Goal: Task Accomplishment & Management: Manage account settings

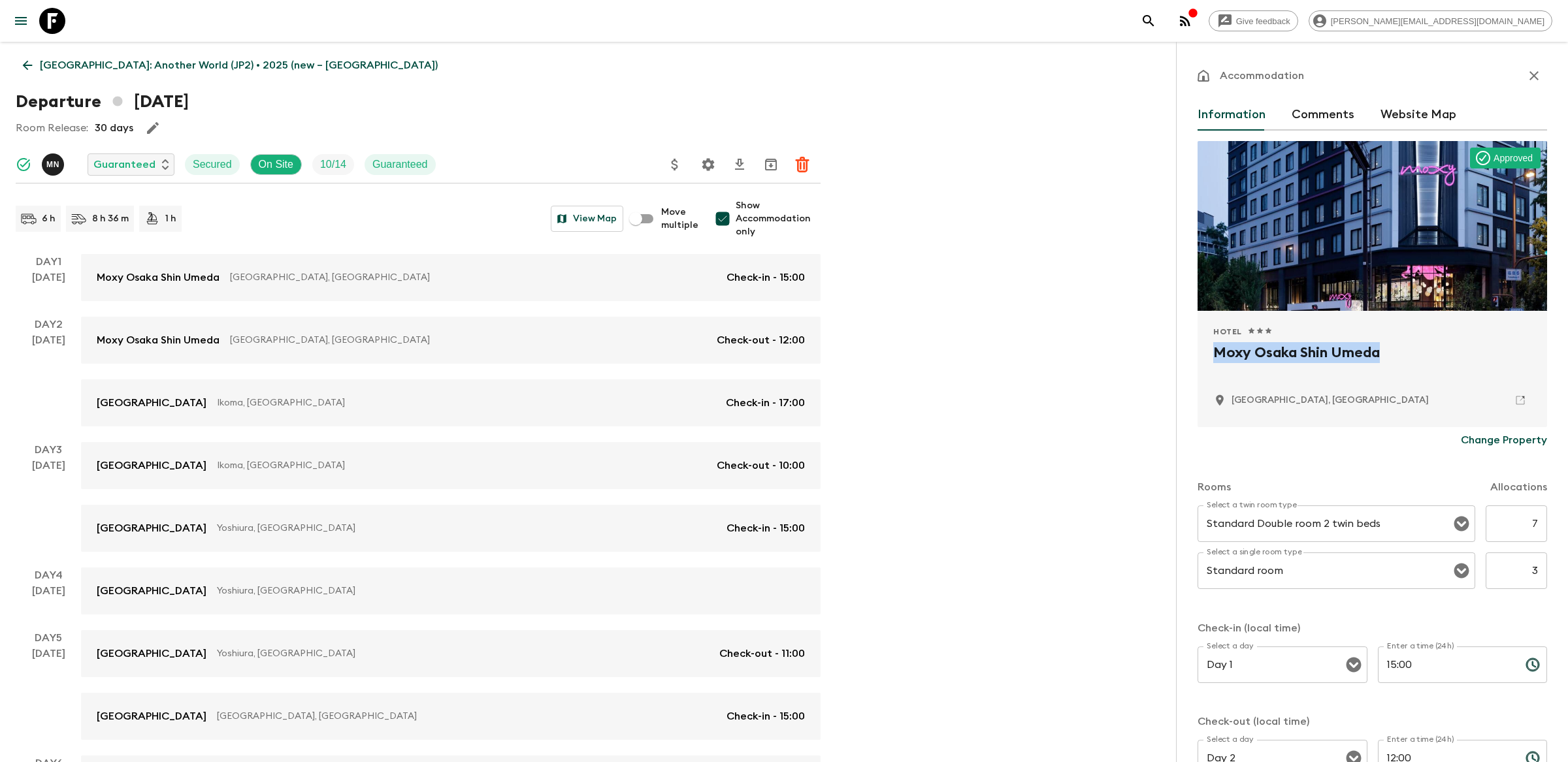
click at [41, 63] on p "[GEOGRAPHIC_DATA]: Another World (JP2) • 2025 (new – [GEOGRAPHIC_DATA])" at bounding box center [238, 65] width 398 height 15
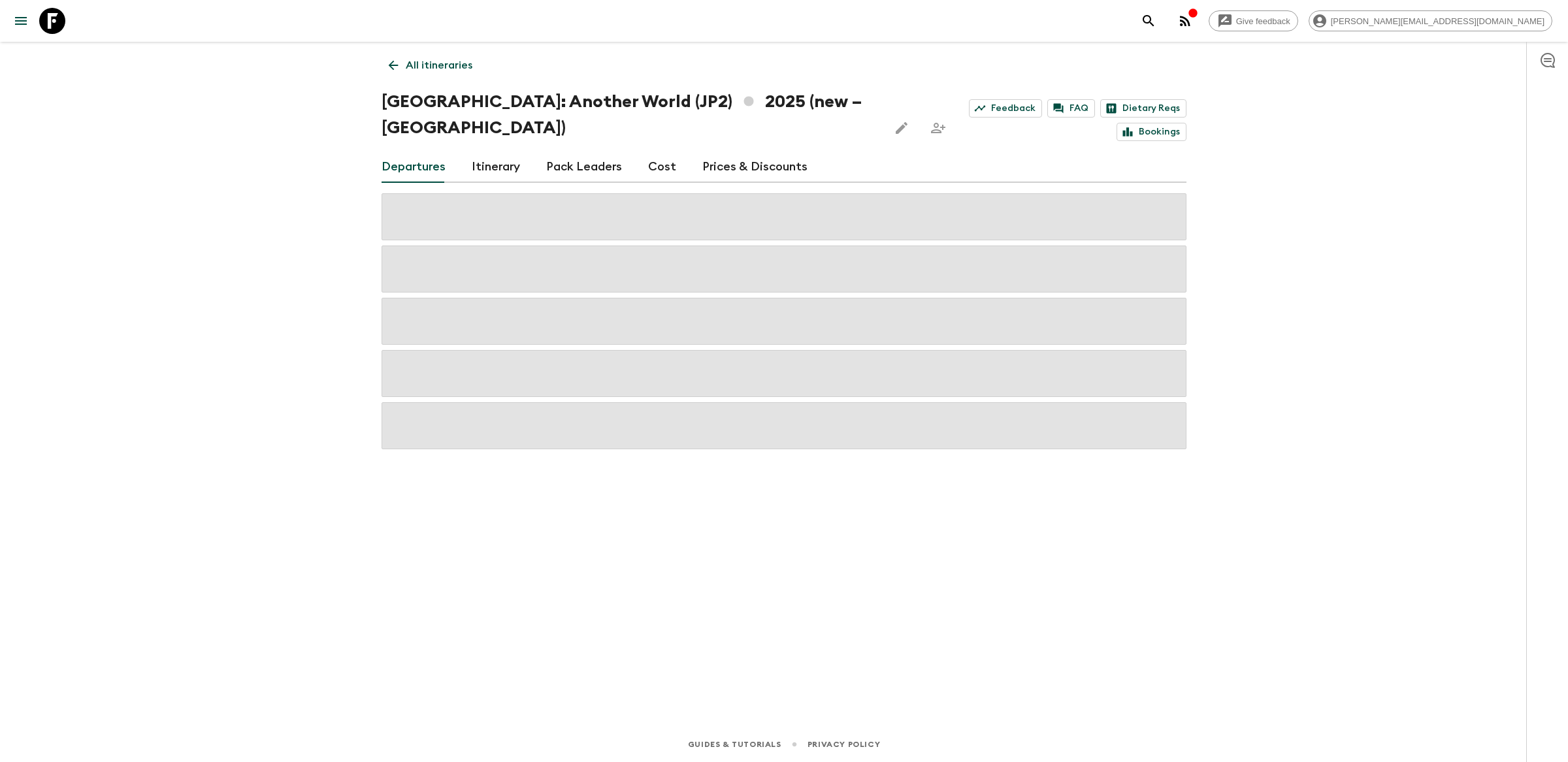
click at [1162, 20] on button "search adventures" at bounding box center [1148, 20] width 26 height 26
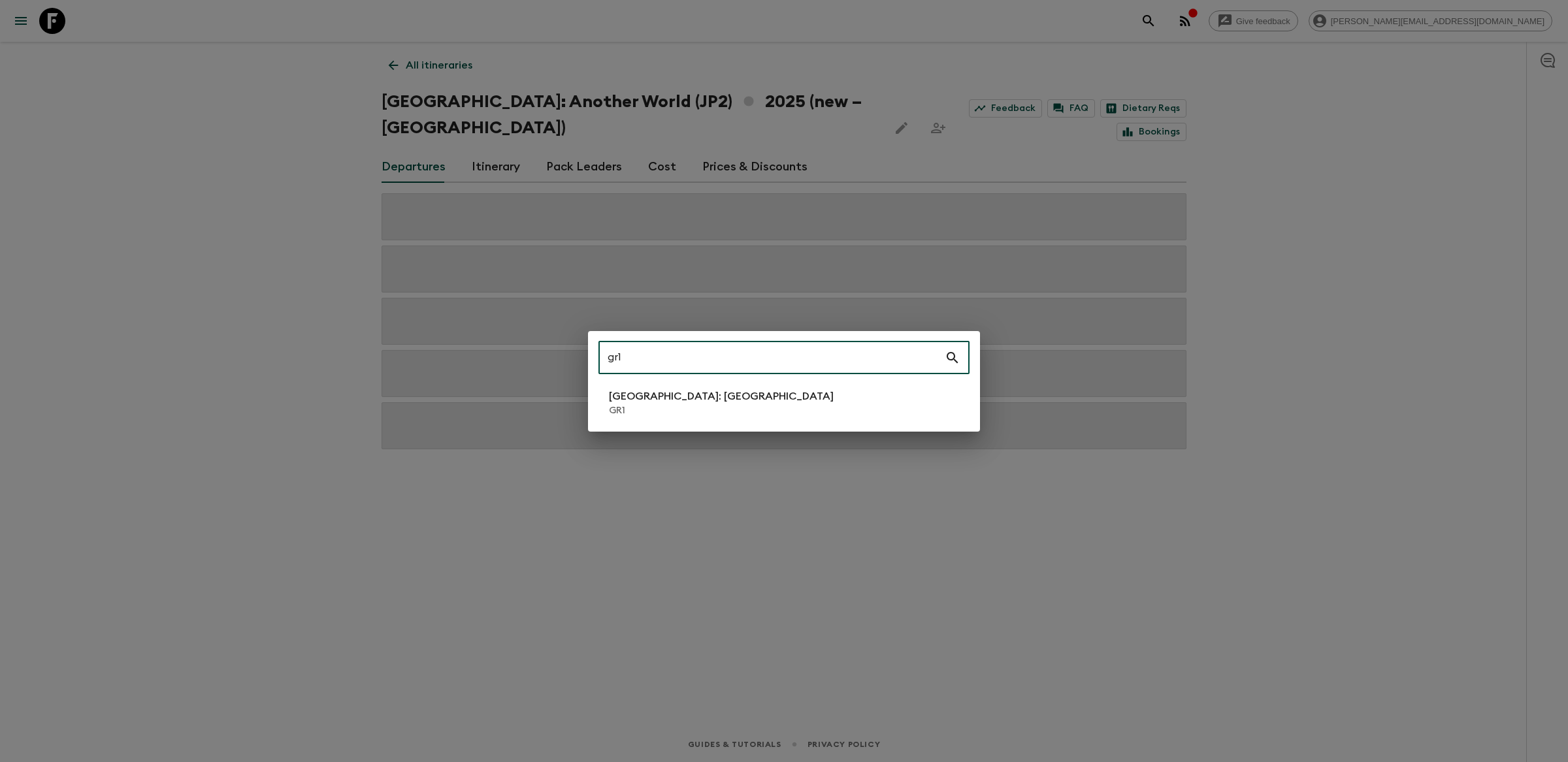
type input "gr1"
click at [628, 413] on p "GR1" at bounding box center [721, 410] width 225 height 13
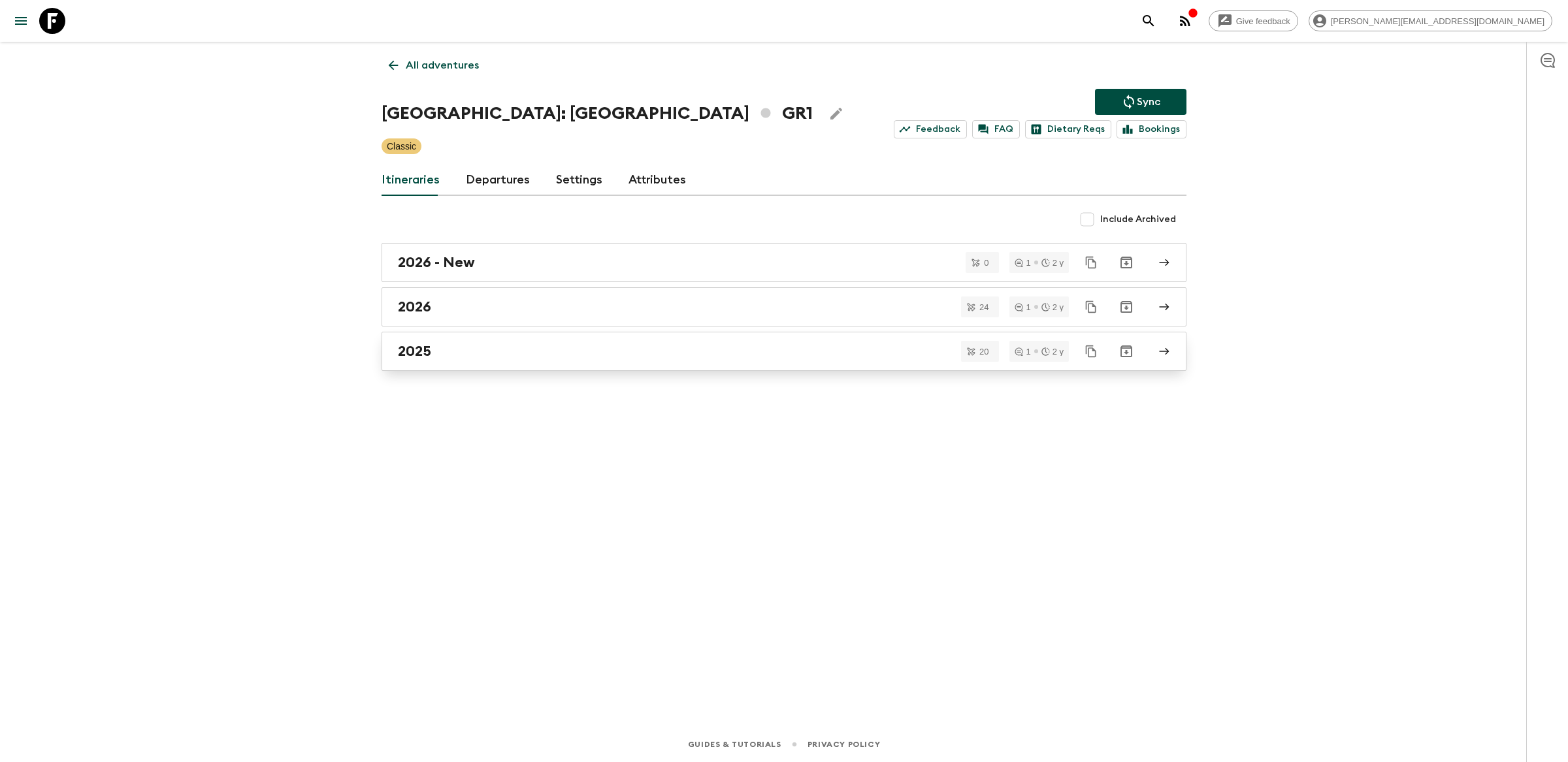
click at [615, 345] on div "2025" at bounding box center [771, 352] width 747 height 17
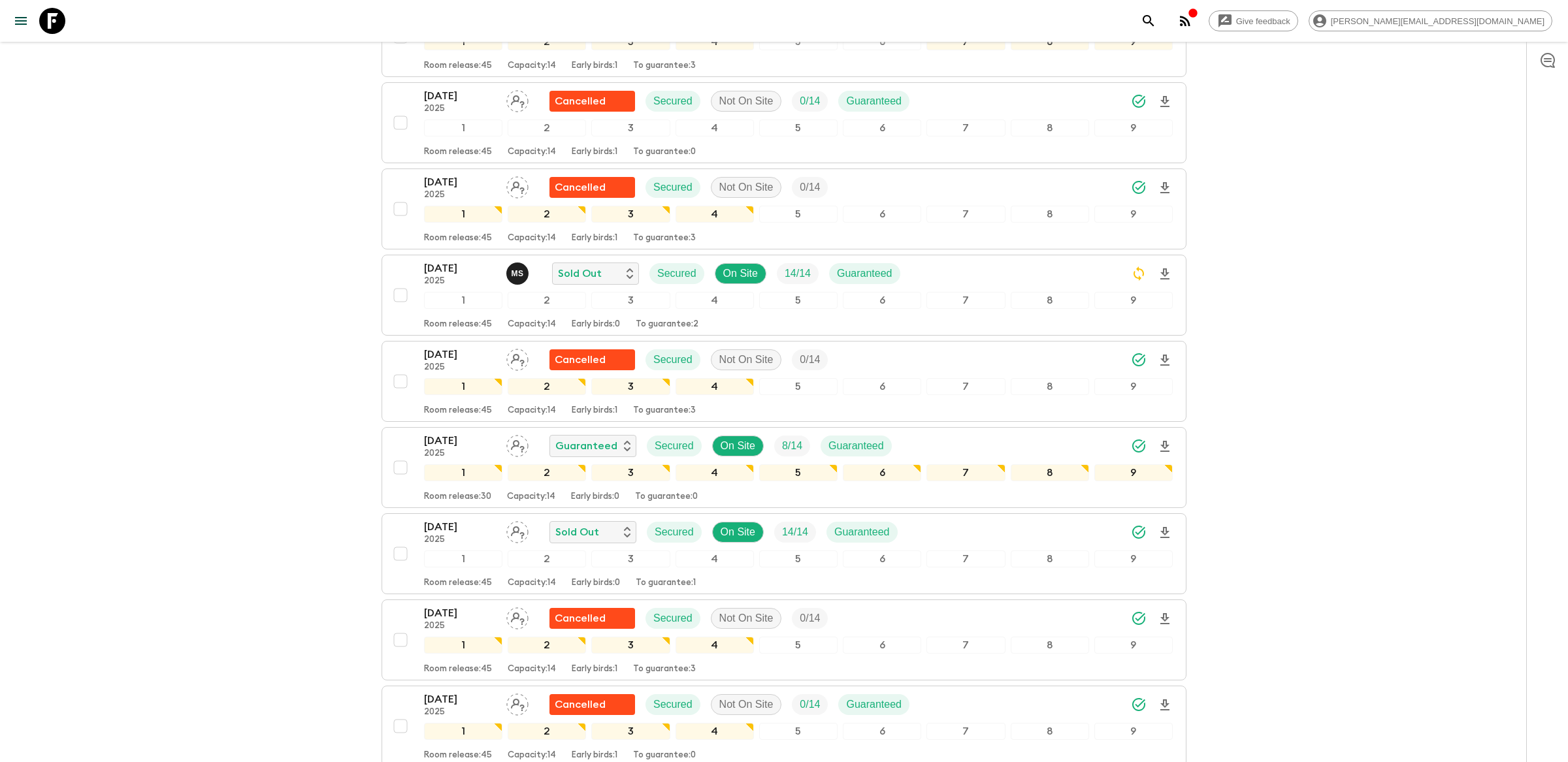
scroll to position [1195, 0]
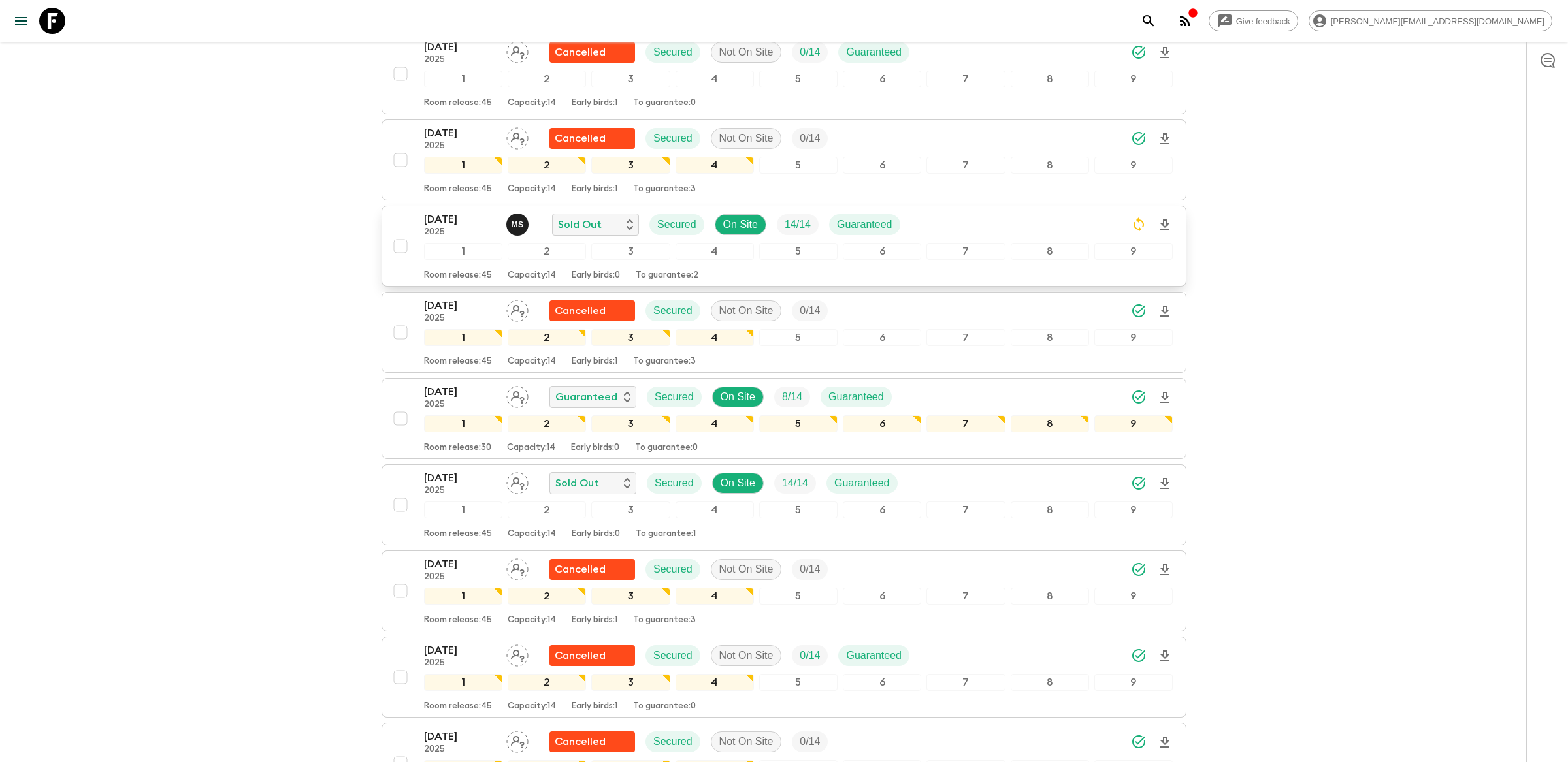
click at [1008, 211] on div "[DATE] 2025 M S Sold Out Secured On Site 14 / 14 Guaranteed" at bounding box center [798, 224] width 749 height 26
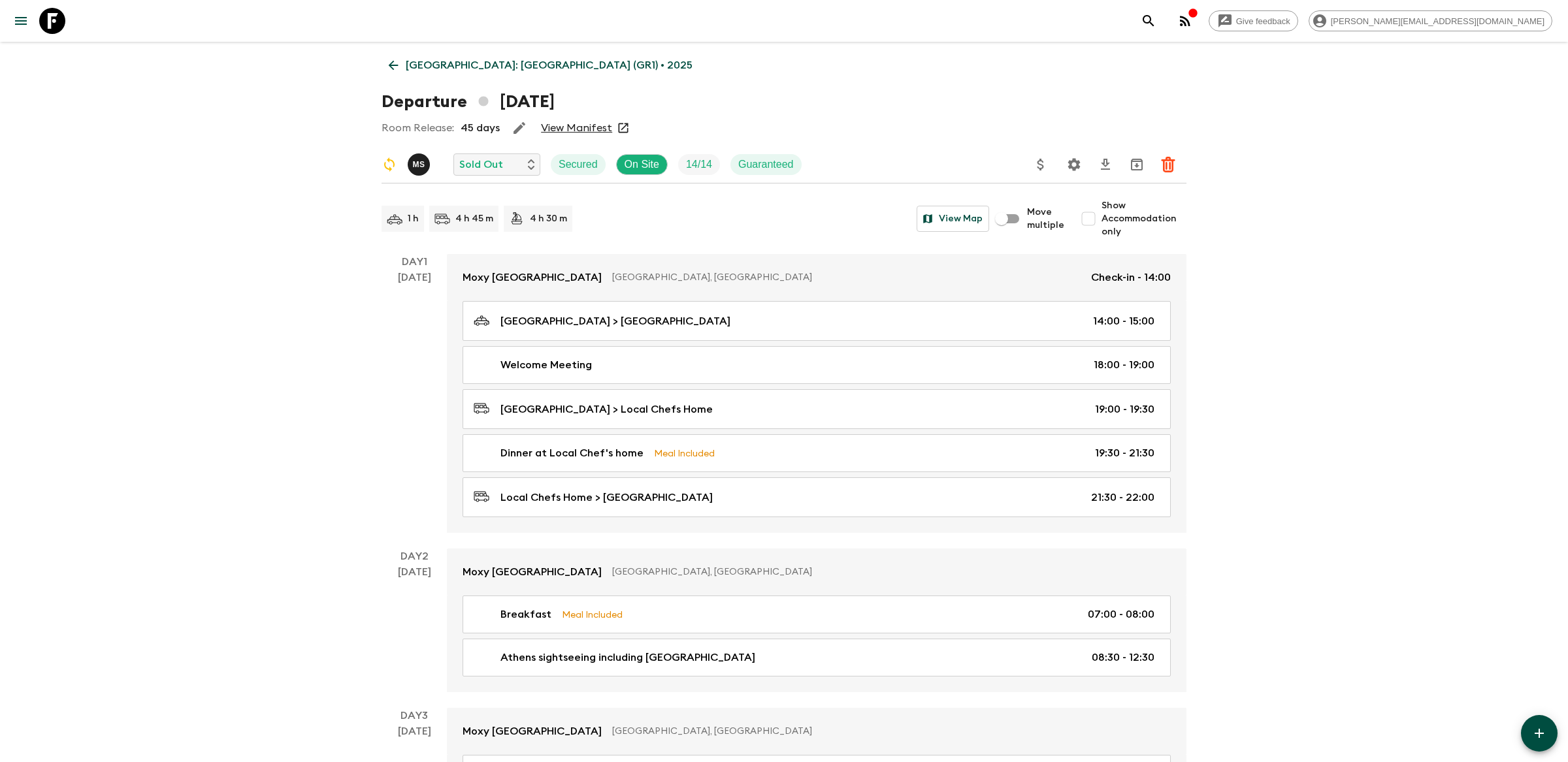
click at [1080, 167] on icon "Settings" at bounding box center [1074, 164] width 15 height 15
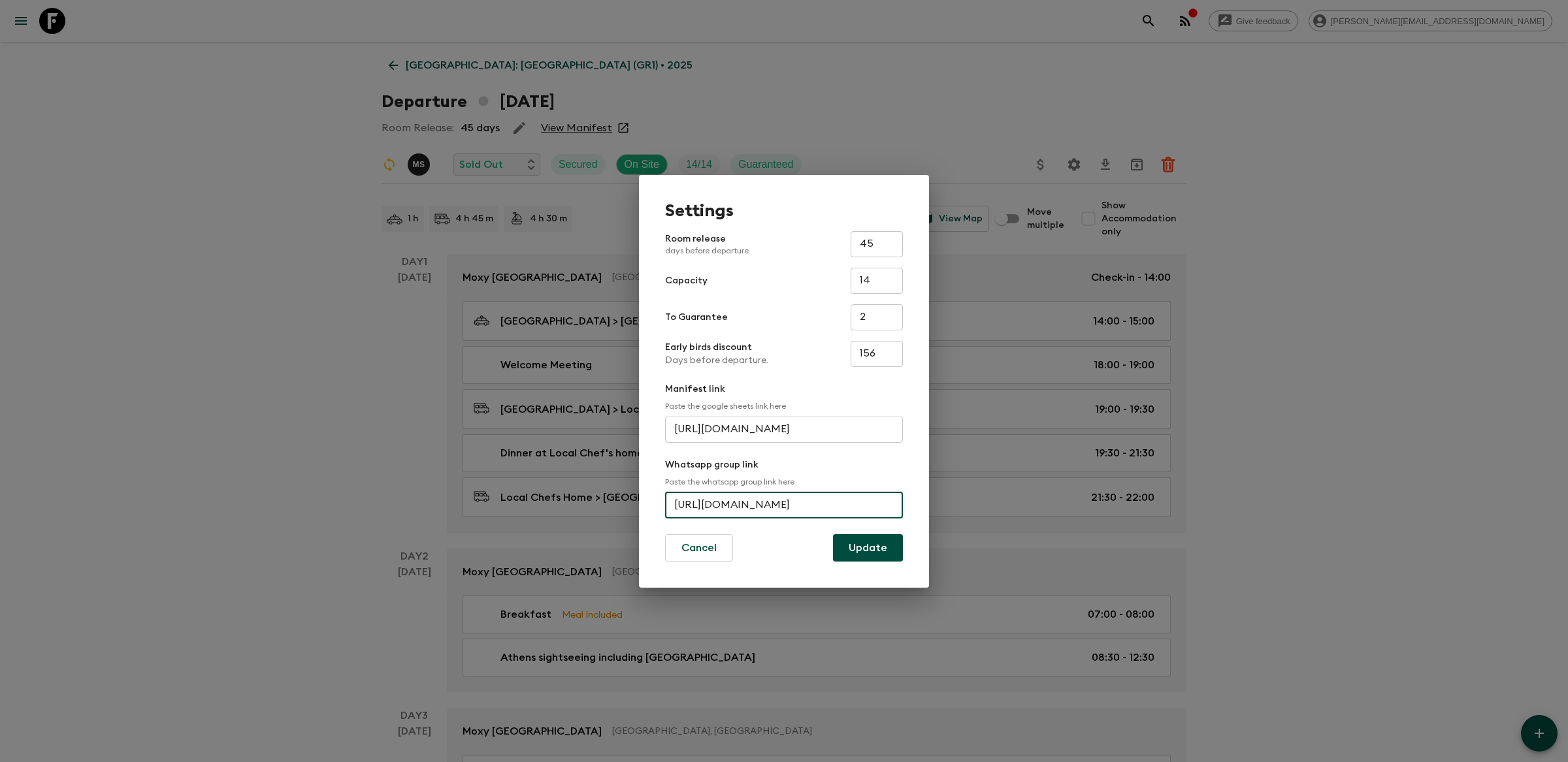
click at [759, 507] on input "[URL][DOMAIN_NAME]" at bounding box center [784, 505] width 238 height 26
paste input "rPX1"
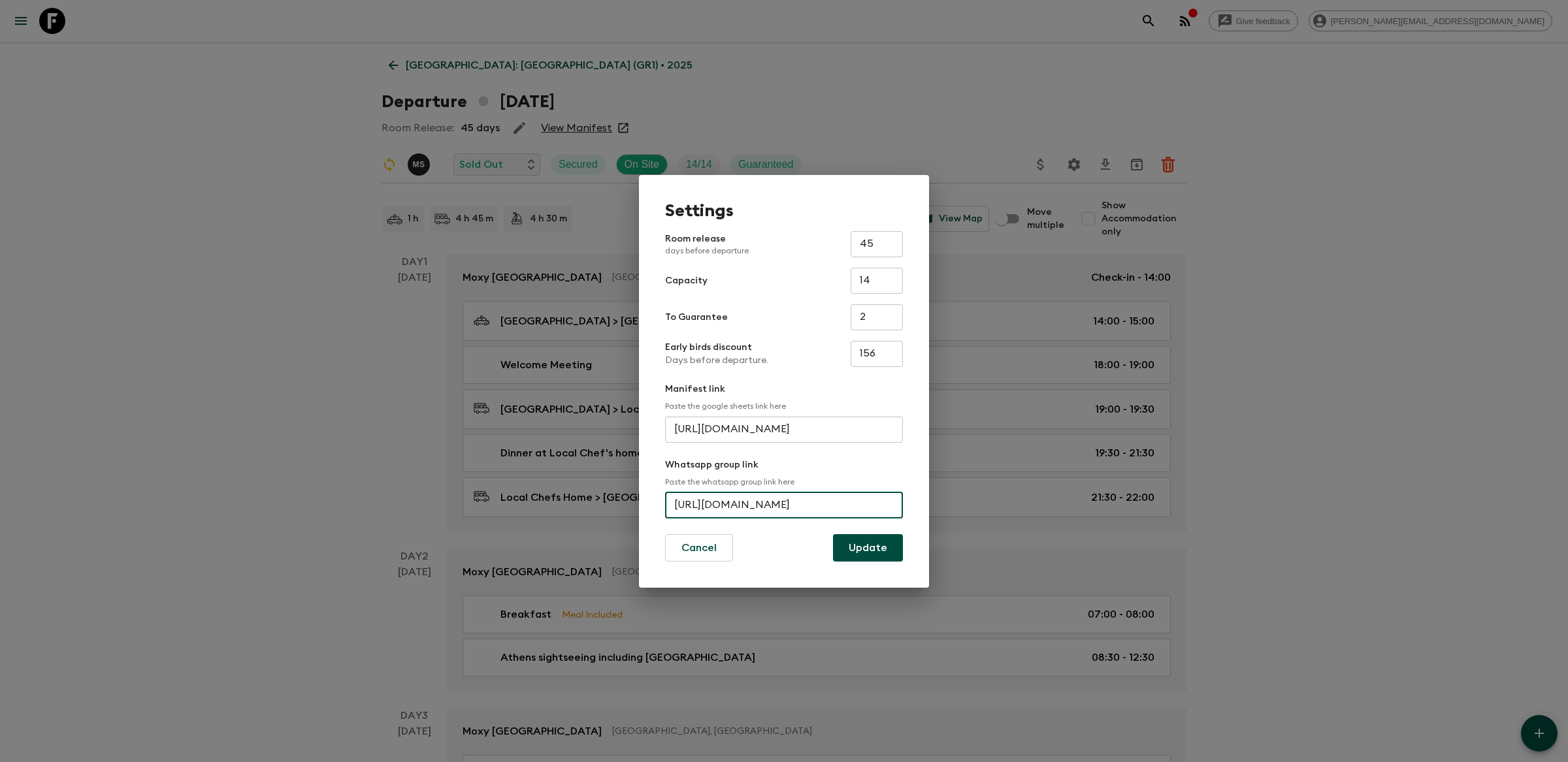
type input "[URL][DOMAIN_NAME]"
click at [872, 547] on button "Update" at bounding box center [868, 547] width 70 height 27
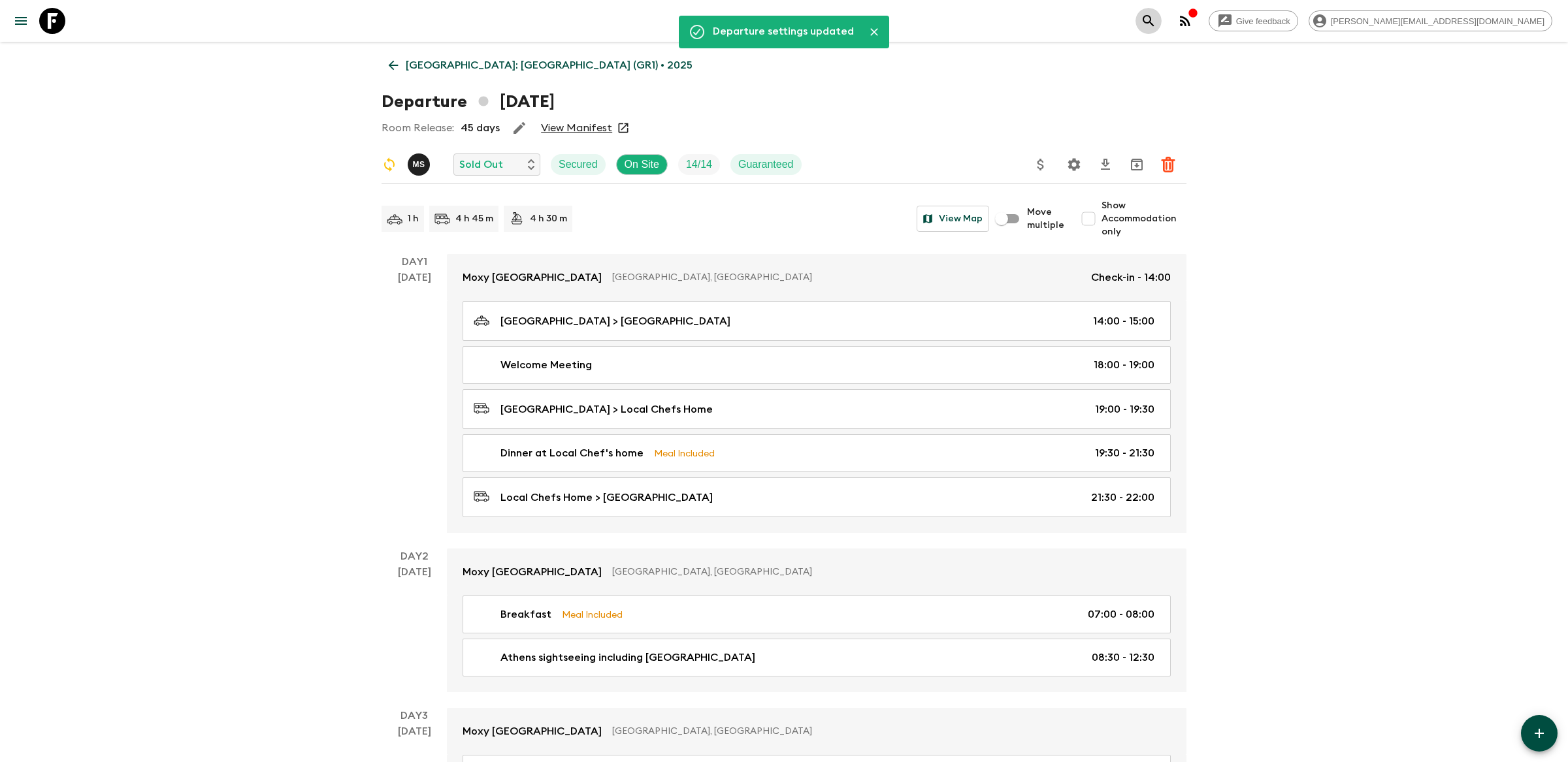
click at [1156, 18] on icon "search adventures" at bounding box center [1148, 20] width 15 height 15
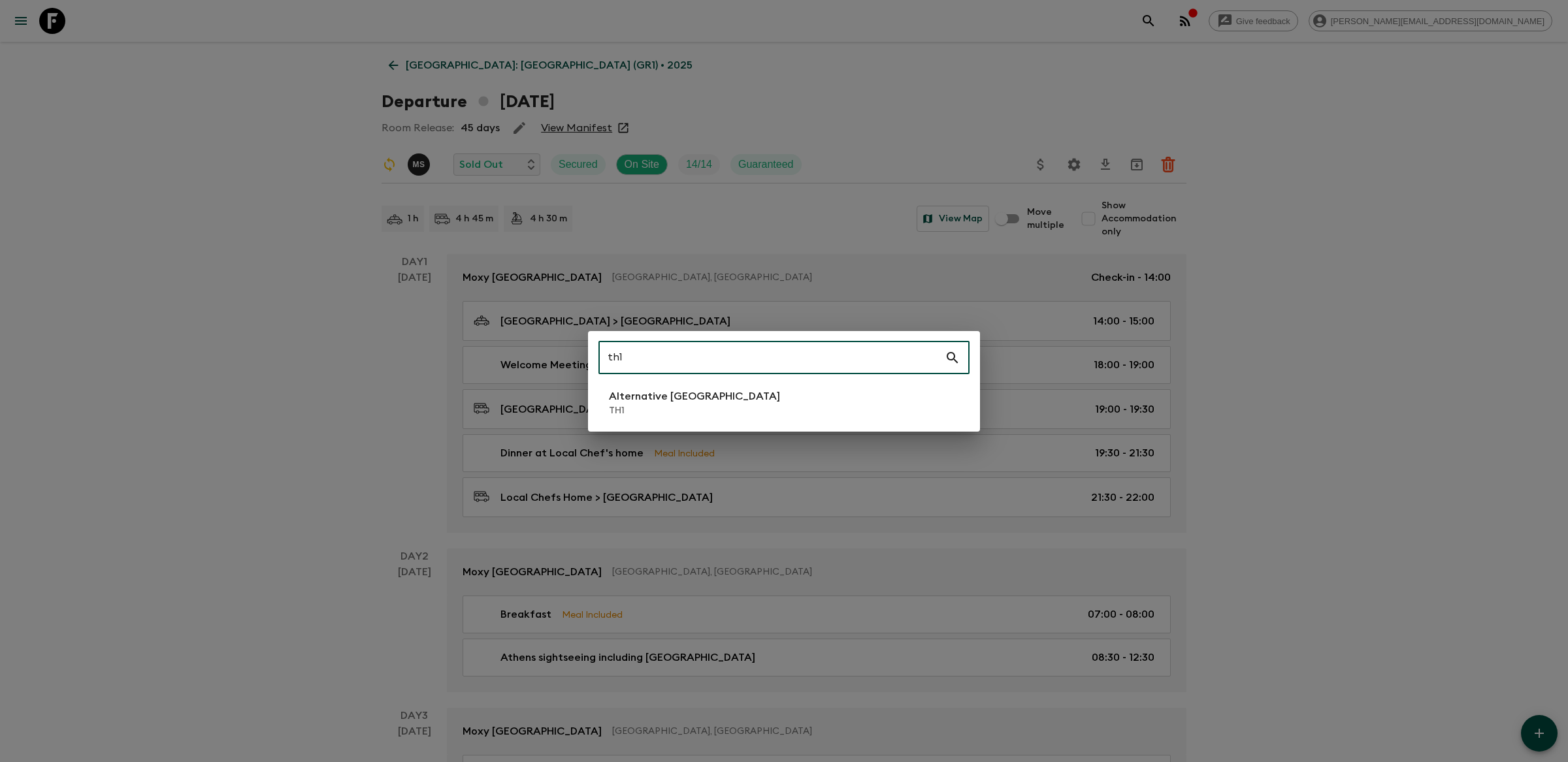
click at [723, 375] on input "th1" at bounding box center [771, 358] width 346 height 37
type input "th1"
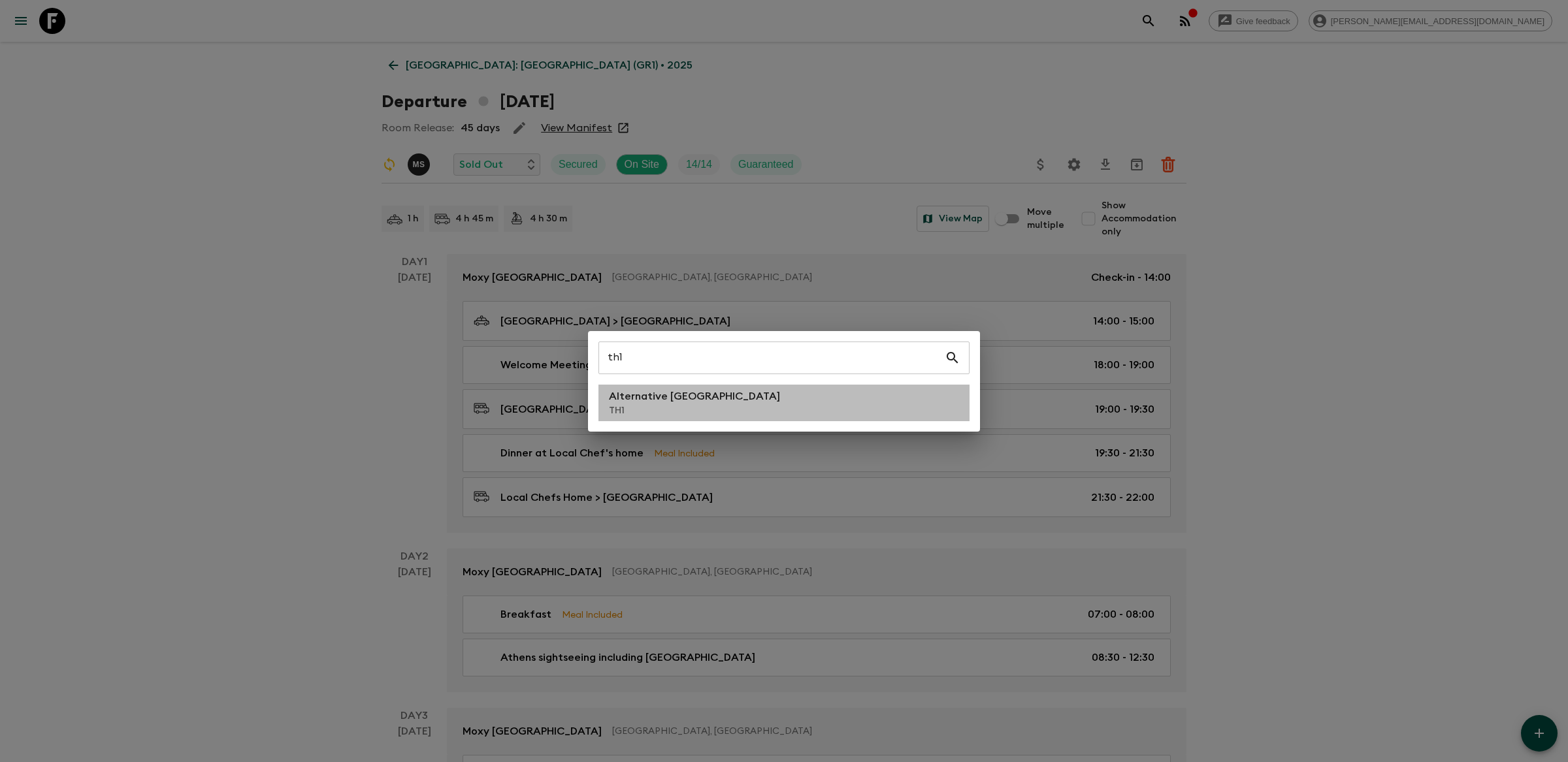
click at [719, 400] on li "Alternative [GEOGRAPHIC_DATA] TH1" at bounding box center [784, 403] width 371 height 37
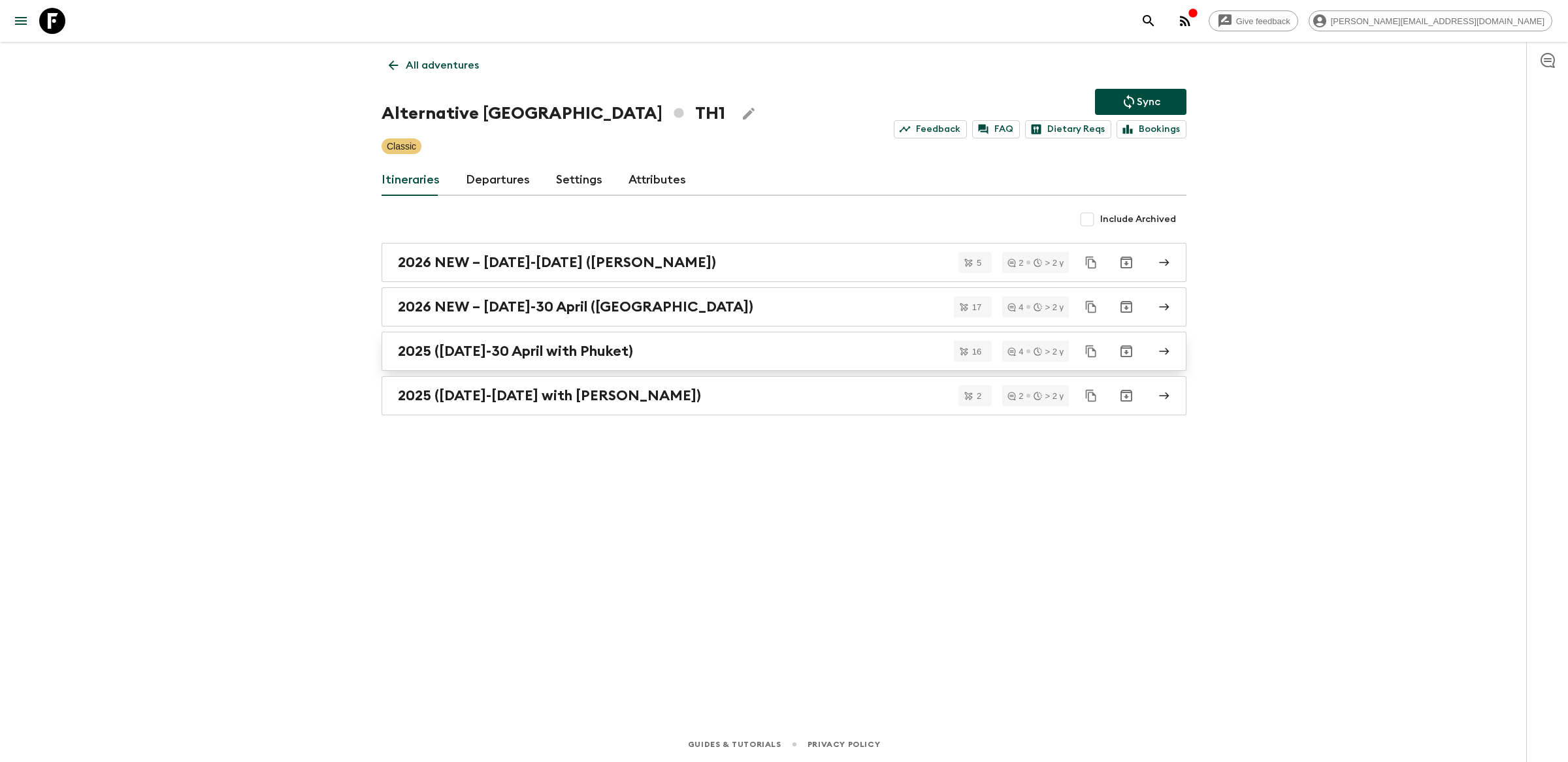
click at [697, 349] on div "2025 ([DATE]-30 April with Phuket)" at bounding box center [771, 352] width 747 height 17
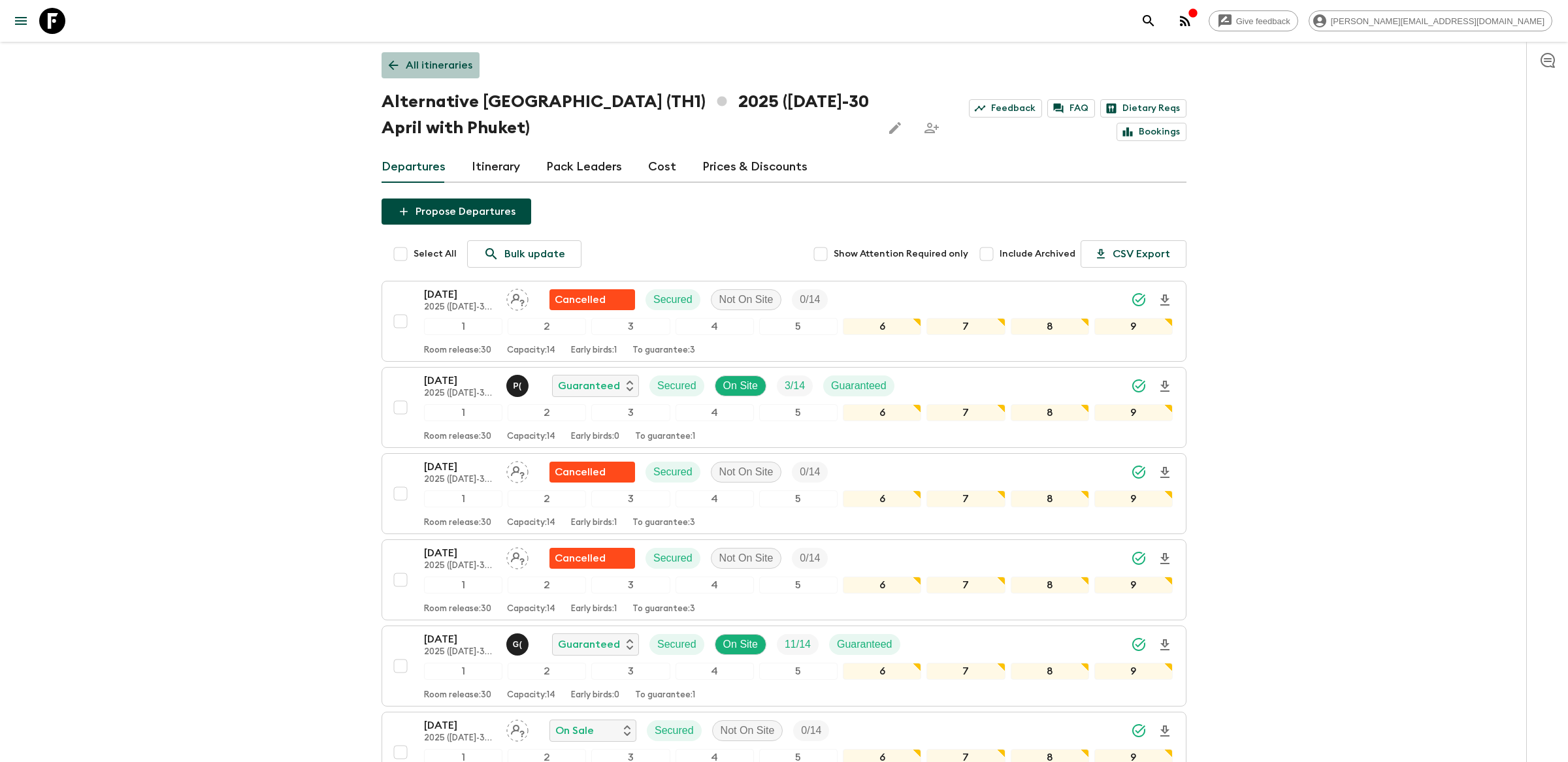
click at [419, 54] on link "All itineraries" at bounding box center [430, 65] width 98 height 26
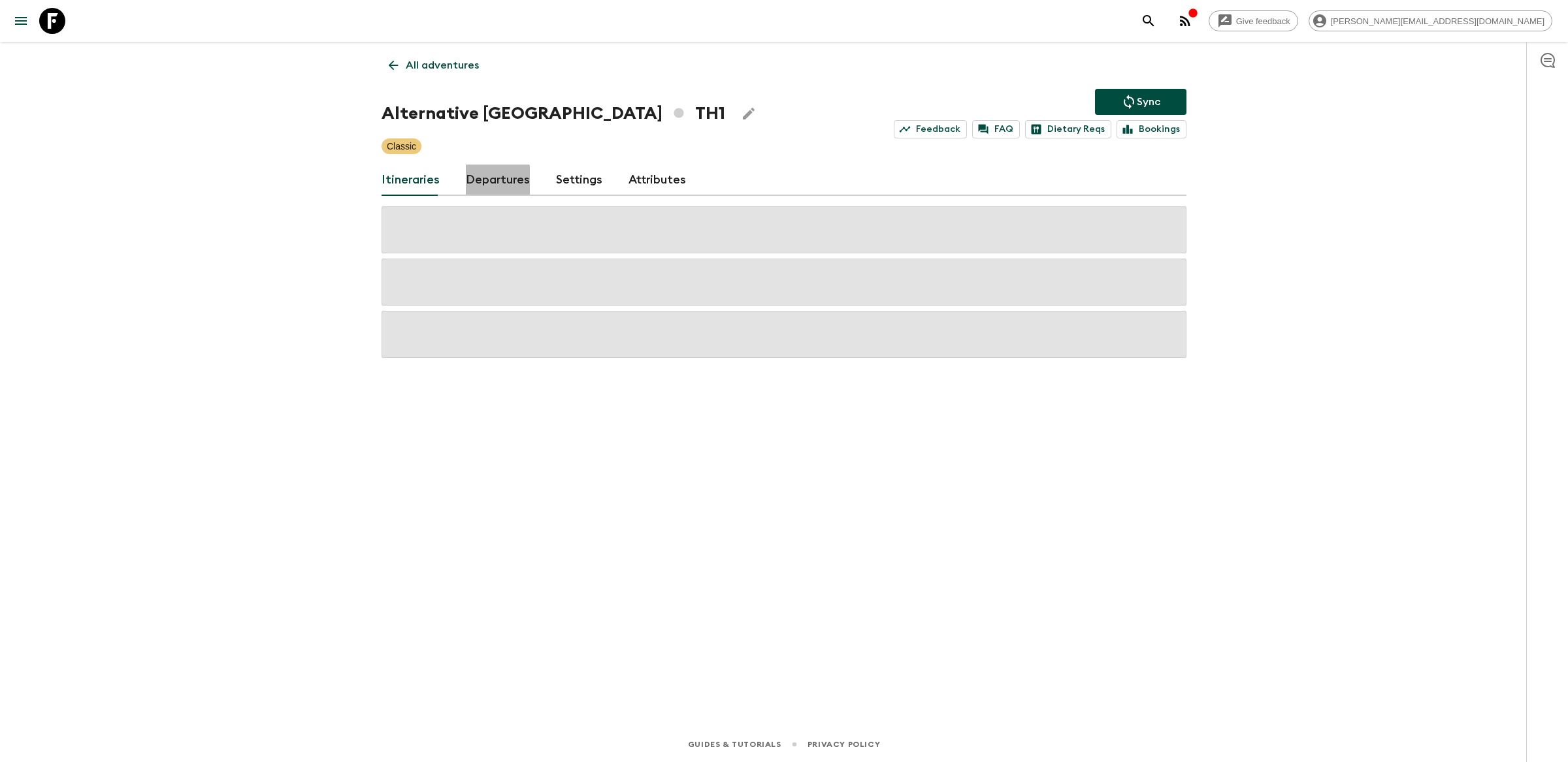
click at [488, 186] on link "Departures" at bounding box center [497, 180] width 64 height 32
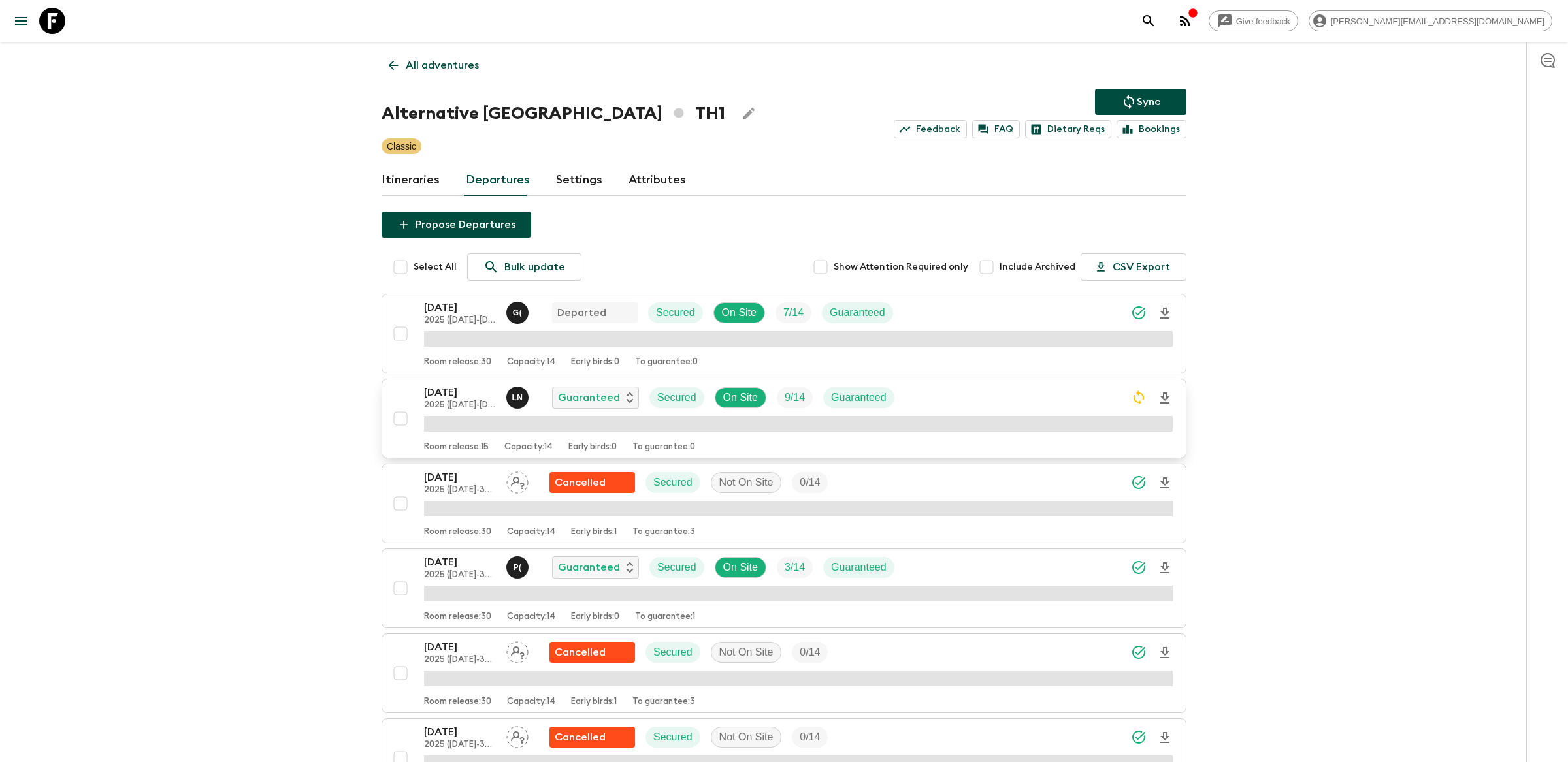
click at [916, 395] on div "[DATE] 2025 ([DATE]-[DATE] with Koh Samui) L N Guaranteed Secured On Site 9 / 1…" at bounding box center [798, 398] width 749 height 26
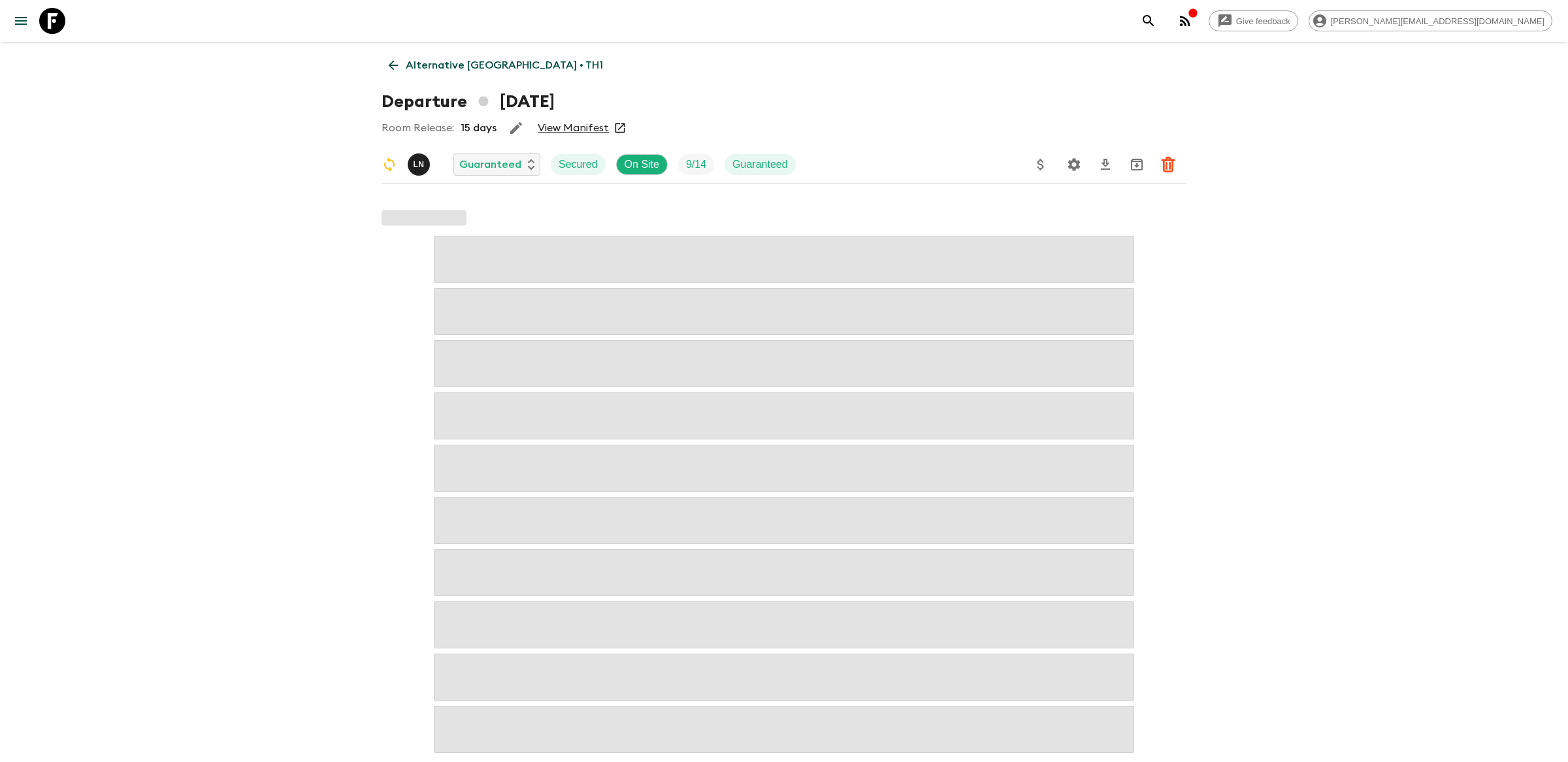
click at [1066, 167] on icon "Settings" at bounding box center [1074, 164] width 15 height 15
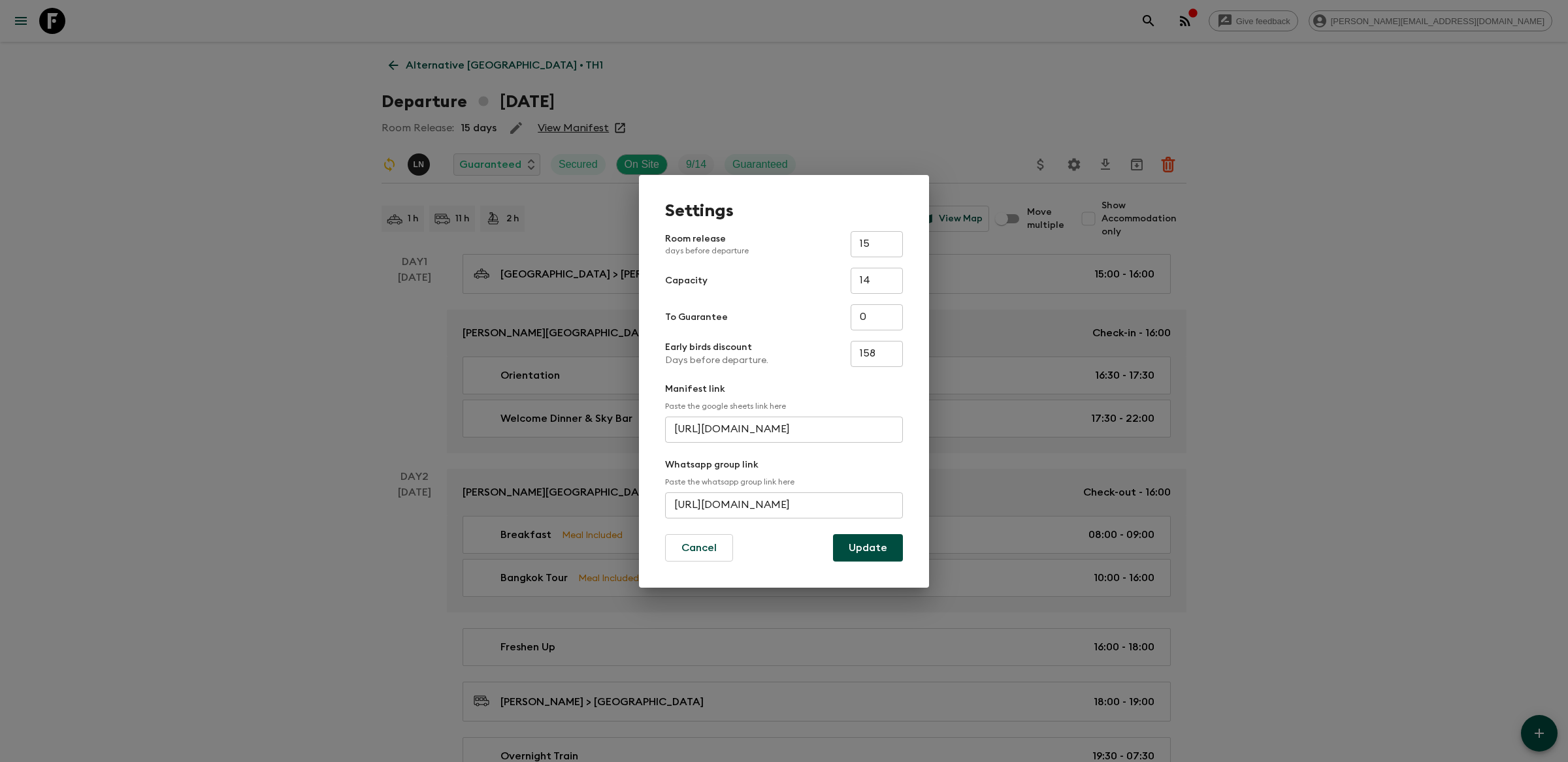
click at [727, 501] on input "[URL][DOMAIN_NAME]" at bounding box center [784, 505] width 238 height 26
click at [884, 553] on button "Update" at bounding box center [868, 547] width 70 height 27
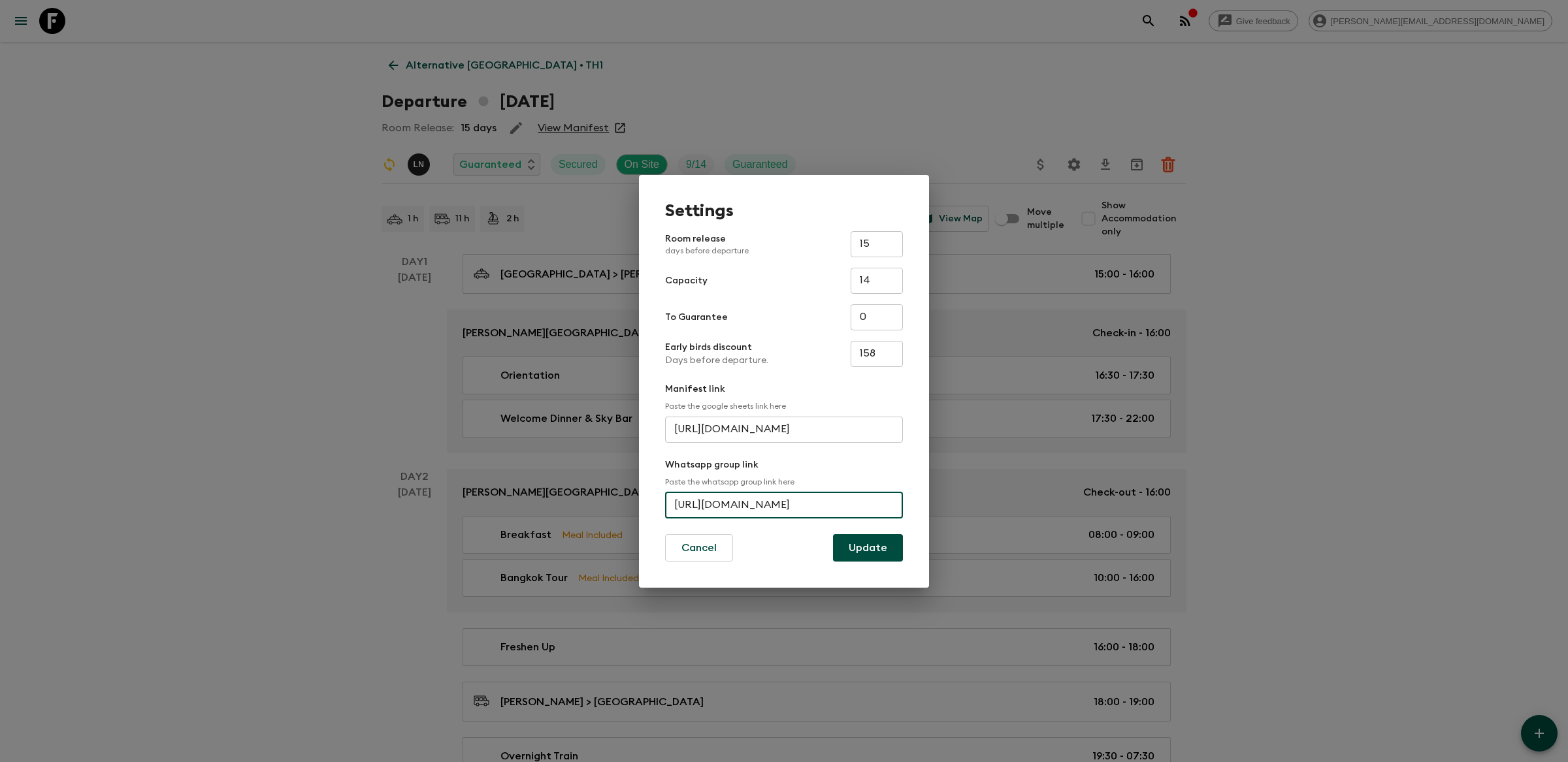
scroll to position [0, 0]
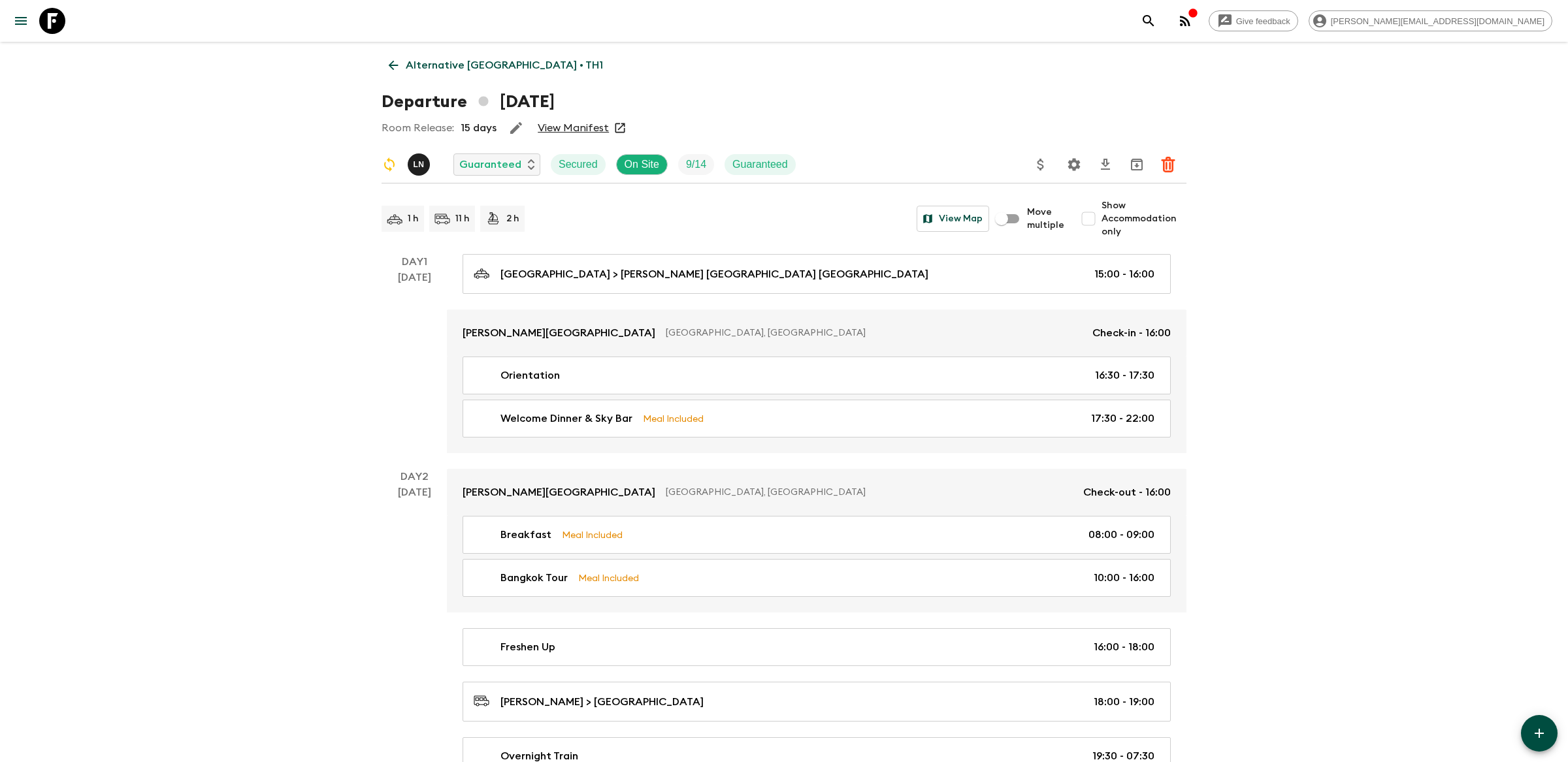
click at [1156, 20] on icon "search adventures" at bounding box center [1148, 20] width 15 height 15
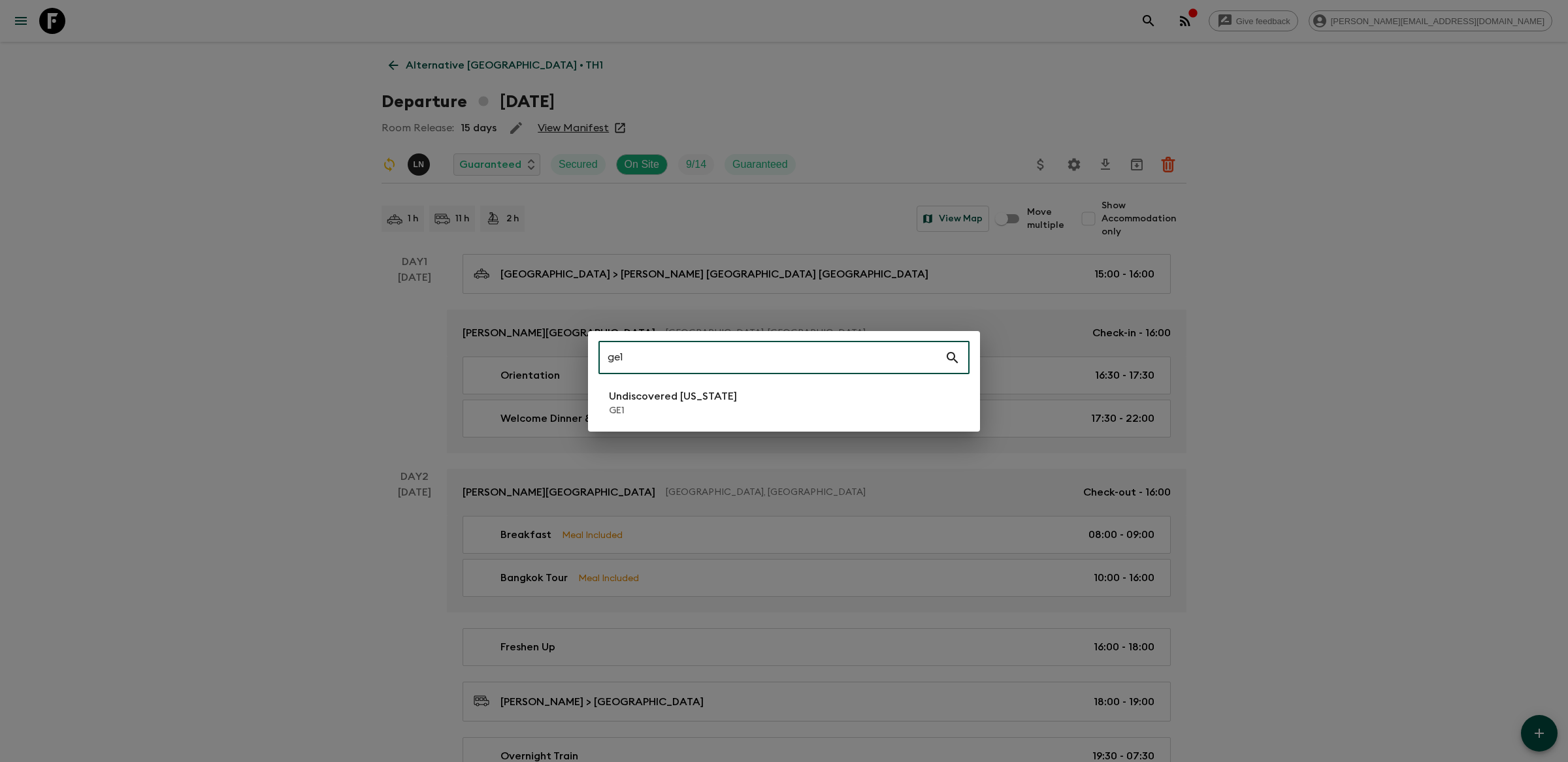
type input "ge1"
click at [666, 388] on p "Undiscovered [US_STATE]" at bounding box center [673, 396] width 128 height 15
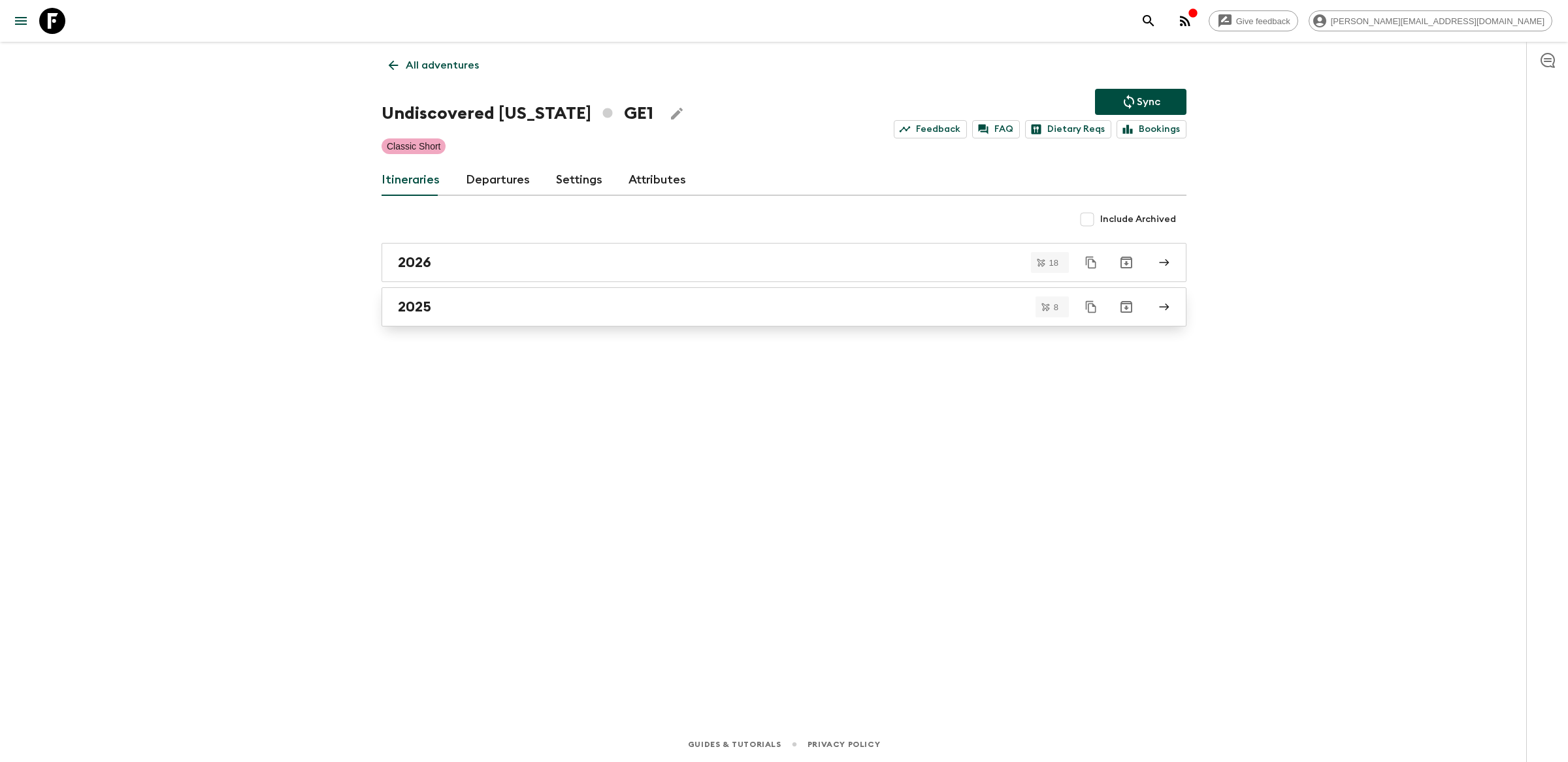
click at [617, 307] on div "2025" at bounding box center [771, 307] width 747 height 17
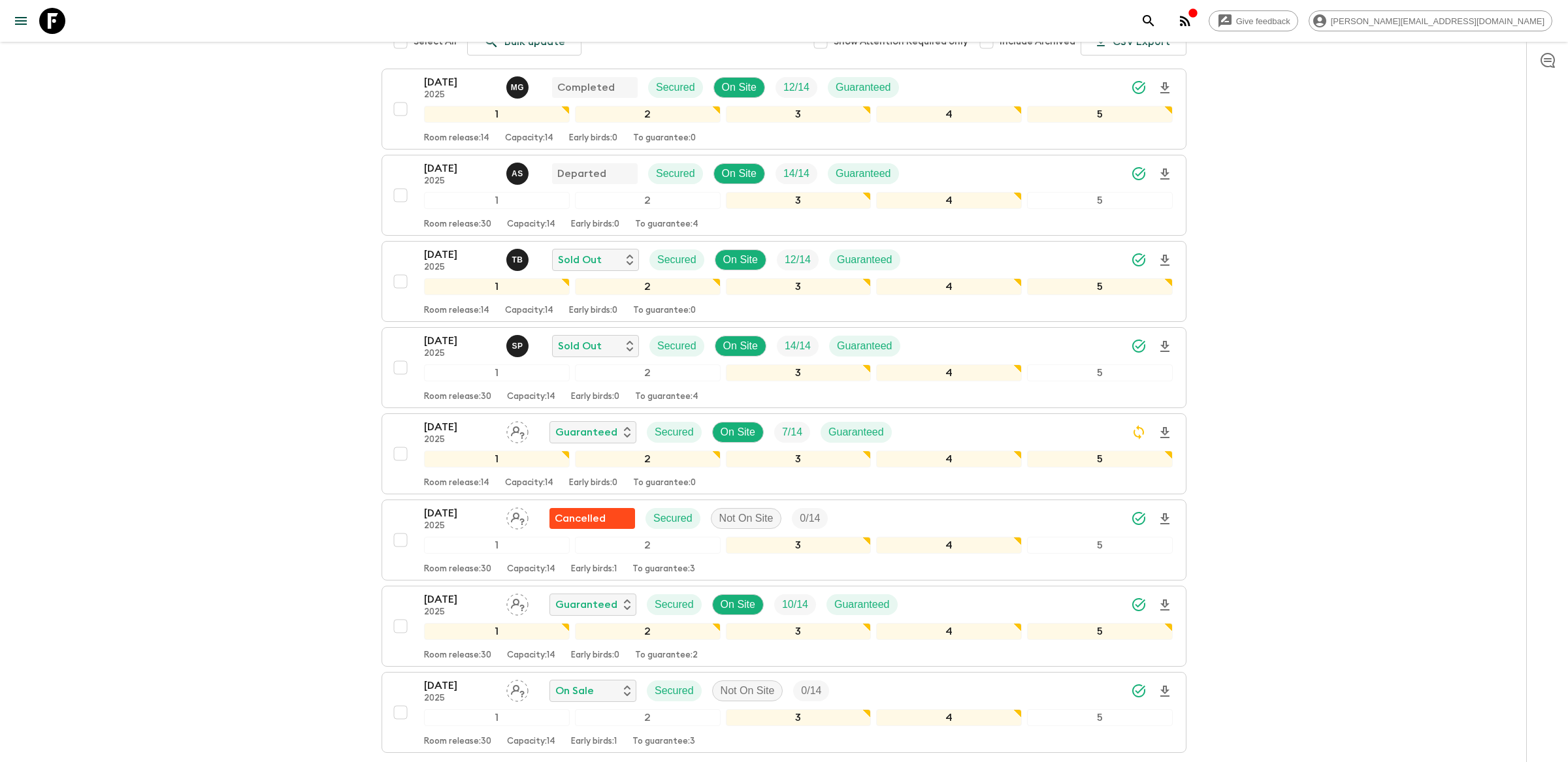
scroll to position [221, 0]
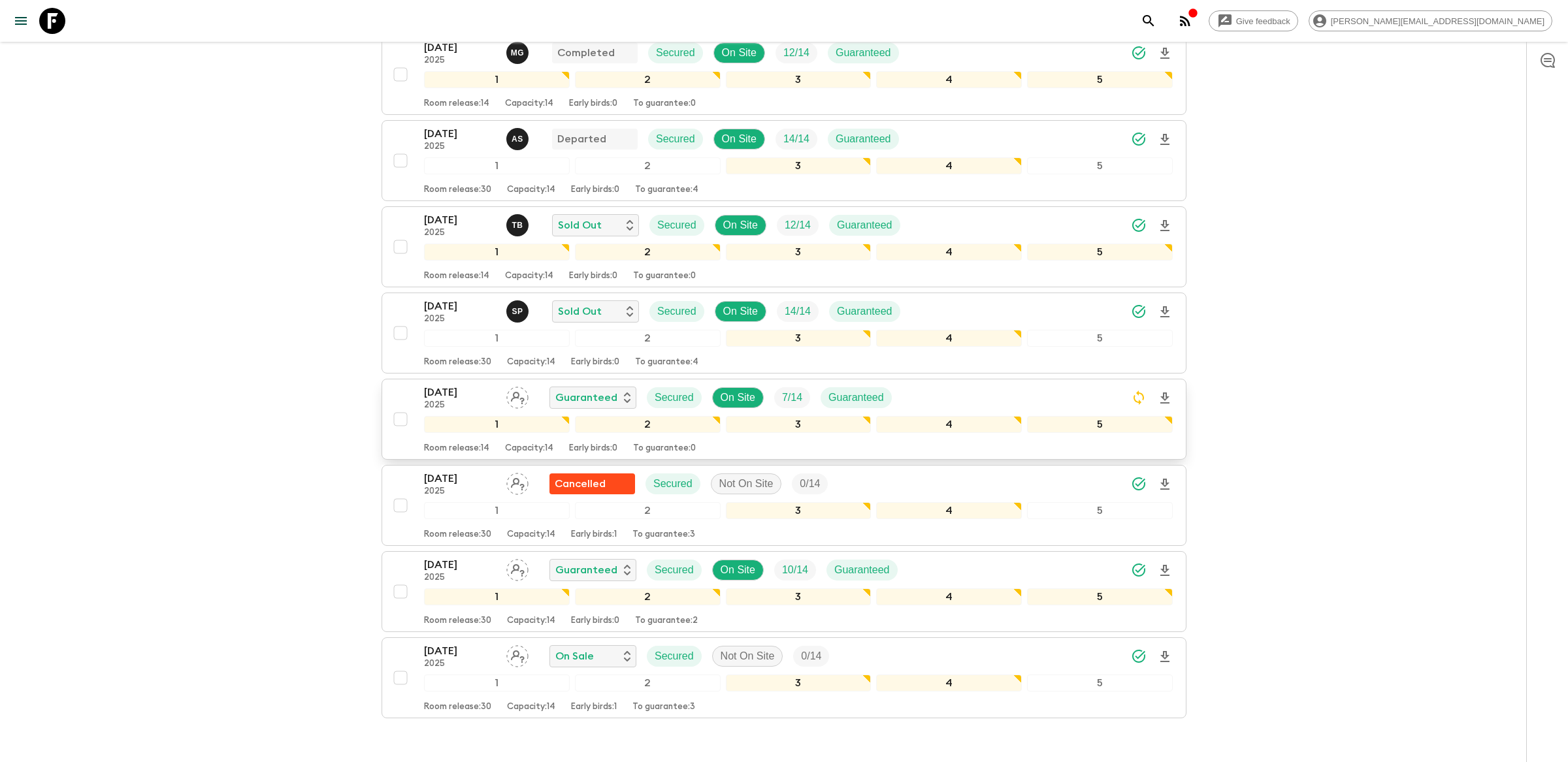
click at [1097, 397] on div "[DATE] 2025 Guaranteed Secured On Site 7 / 14 Guaranteed" at bounding box center [798, 398] width 749 height 26
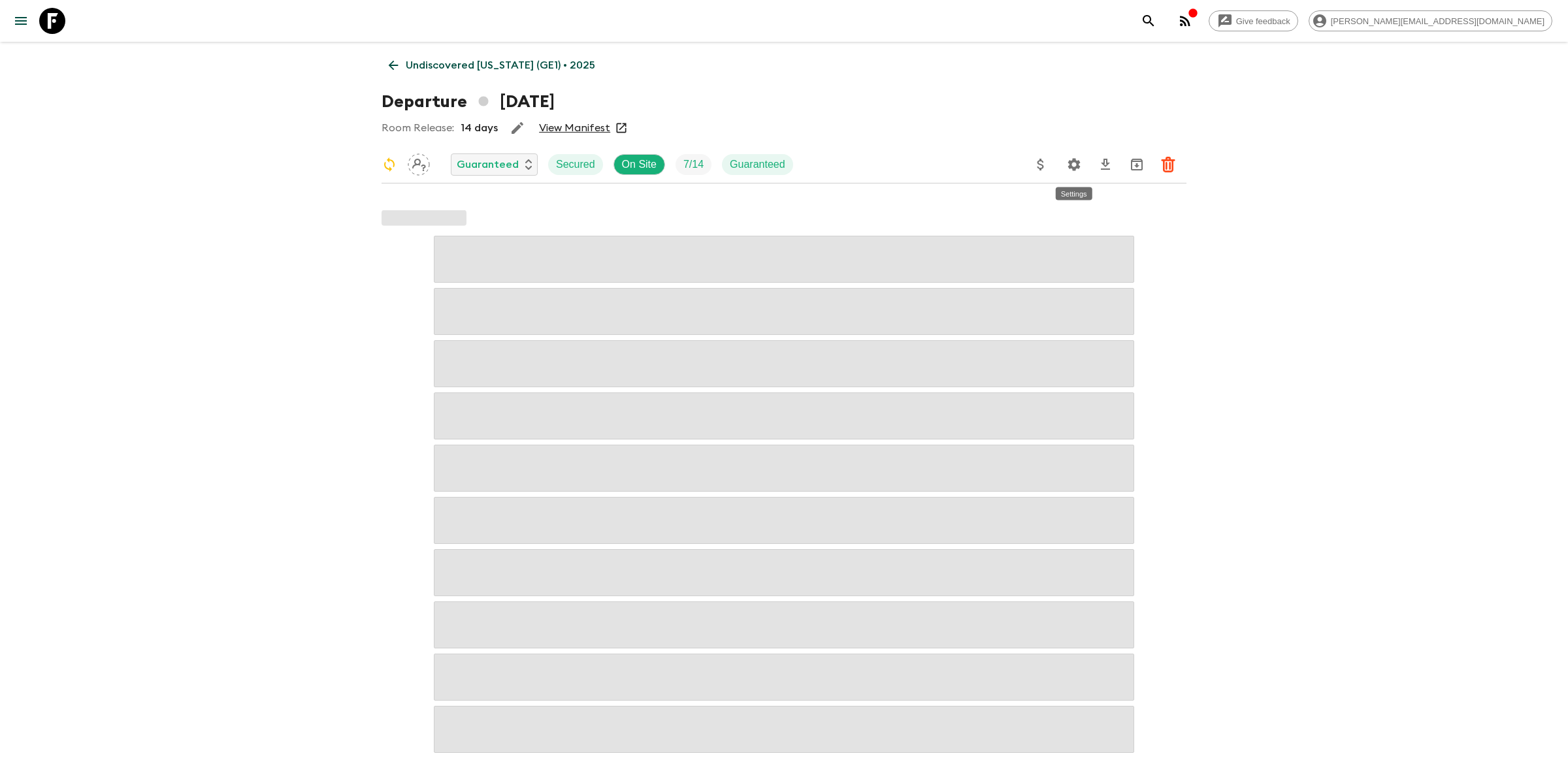
click at [1071, 160] on icon "Settings" at bounding box center [1074, 164] width 15 height 15
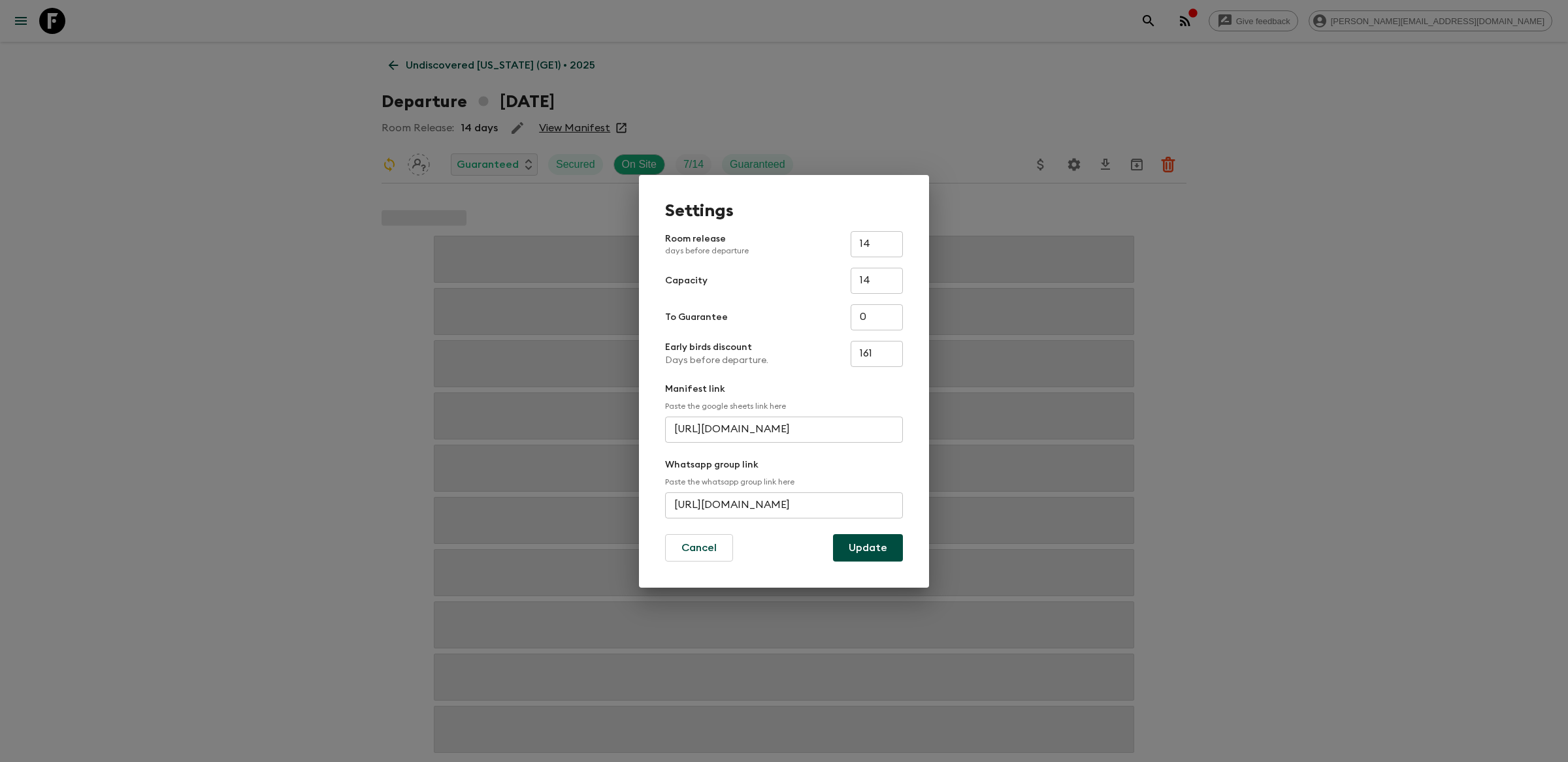
click at [822, 502] on input "[URL][DOMAIN_NAME]" at bounding box center [784, 505] width 238 height 26
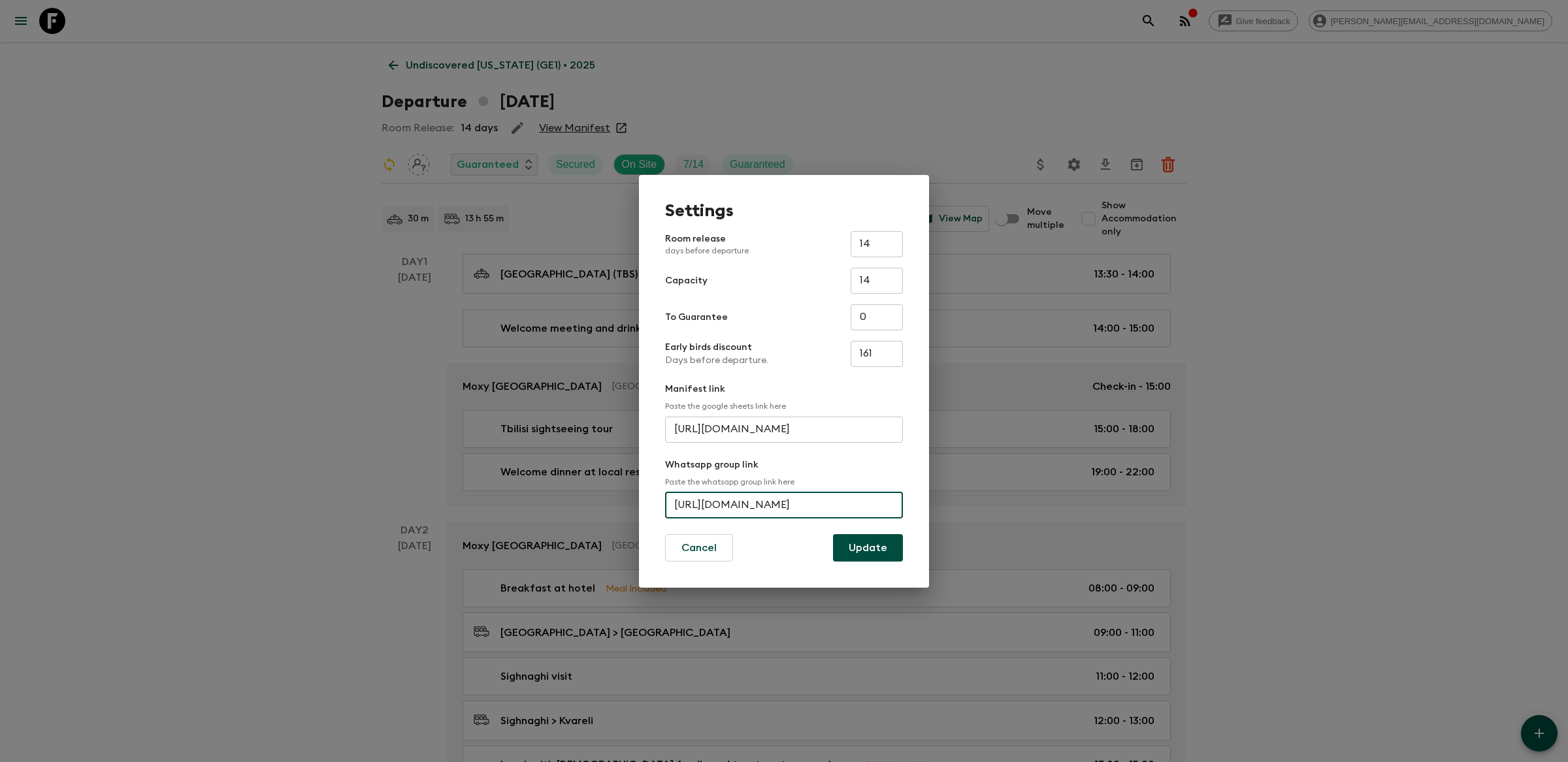
paste input "lkTmQVZr0L9lMwAtlIbU"
type input "[URL][DOMAIN_NAME]"
click at [880, 557] on button "Update" at bounding box center [868, 547] width 70 height 27
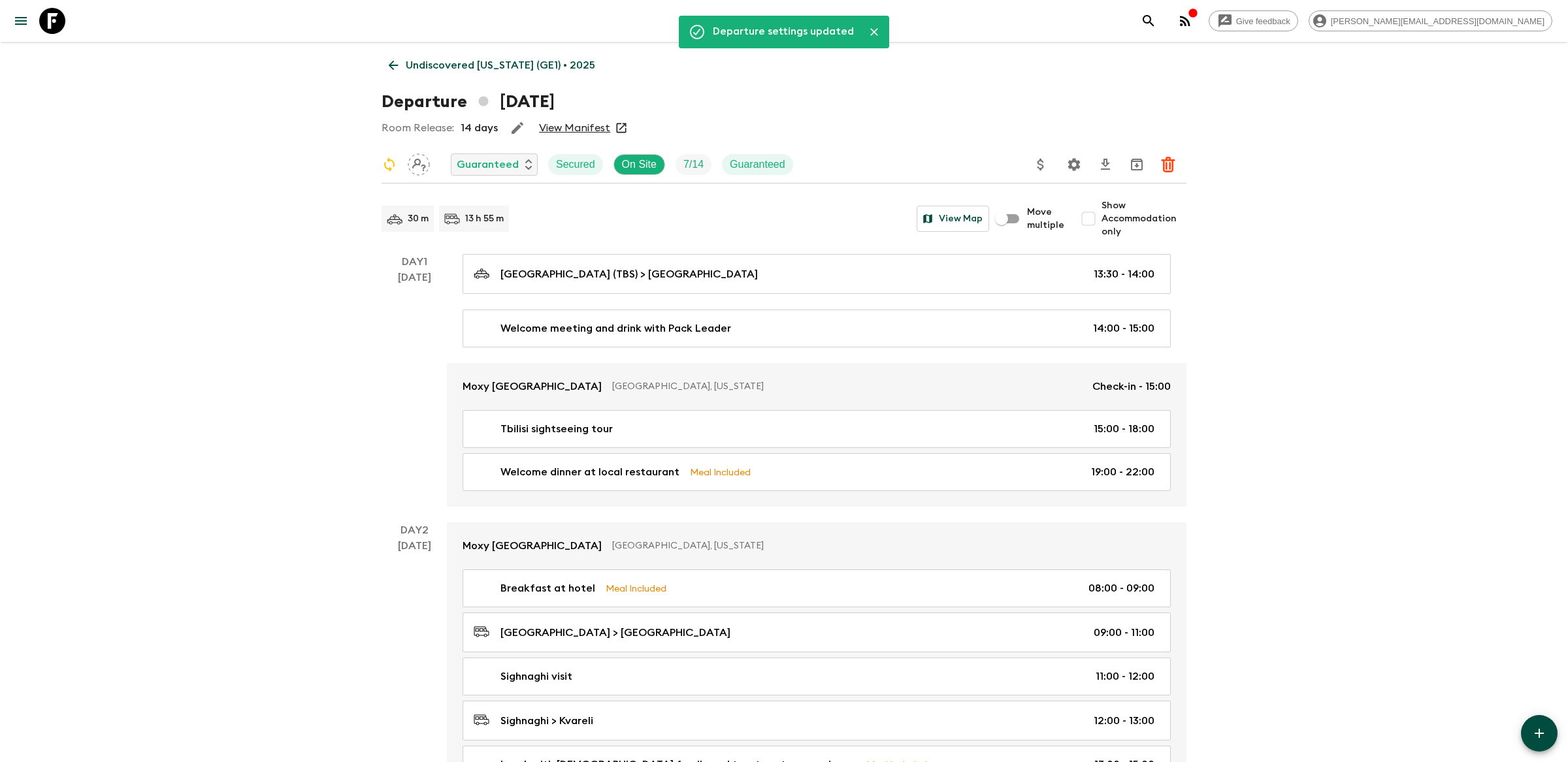
click at [1286, 20] on div "Give feedback [PERSON_NAME][EMAIL_ADDRESS][DOMAIN_NAME]" at bounding box center [1343, 20] width 416 height 26
click at [1156, 20] on icon "search adventures" at bounding box center [1148, 20] width 15 height 15
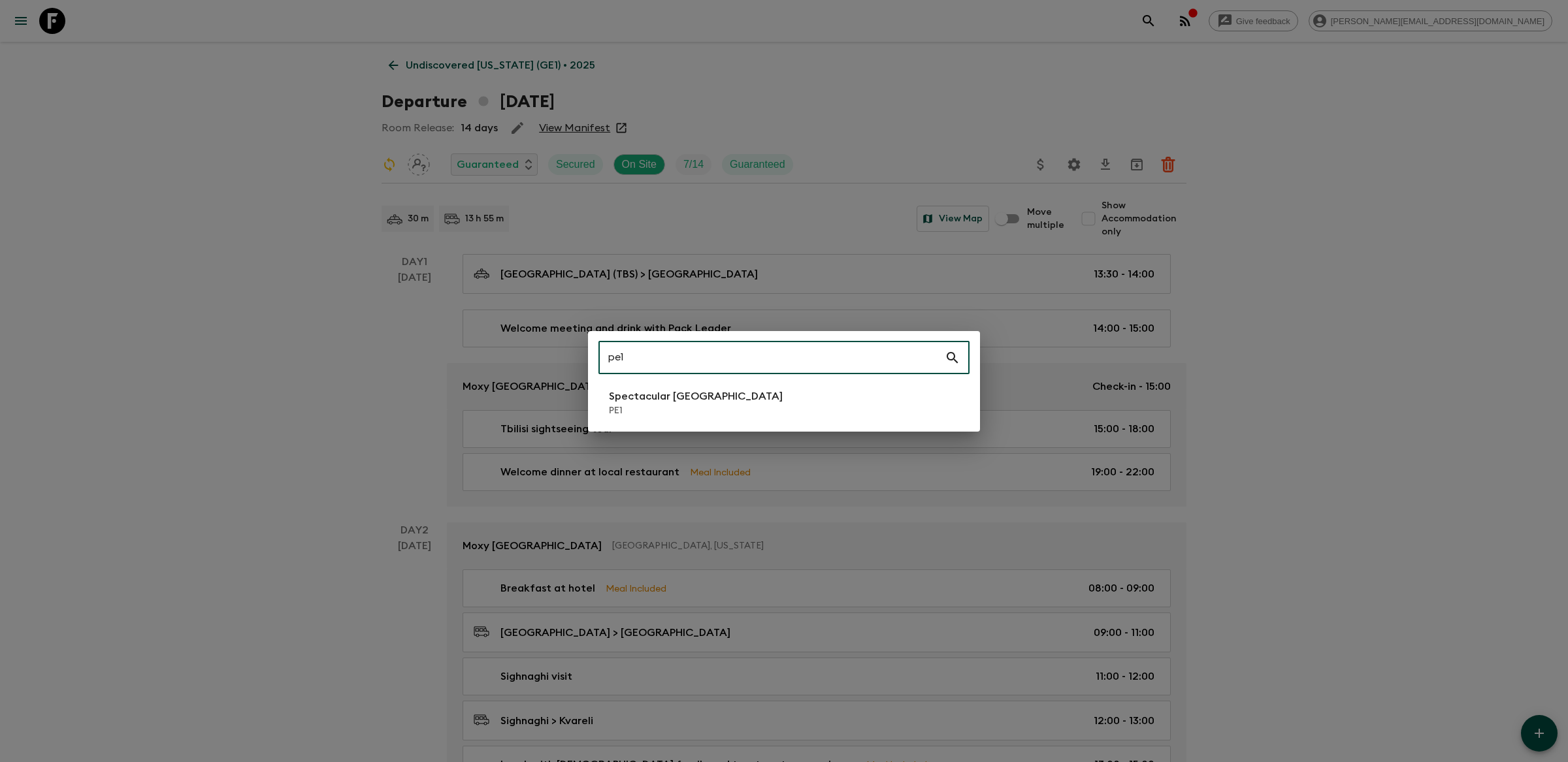
type input "pe1"
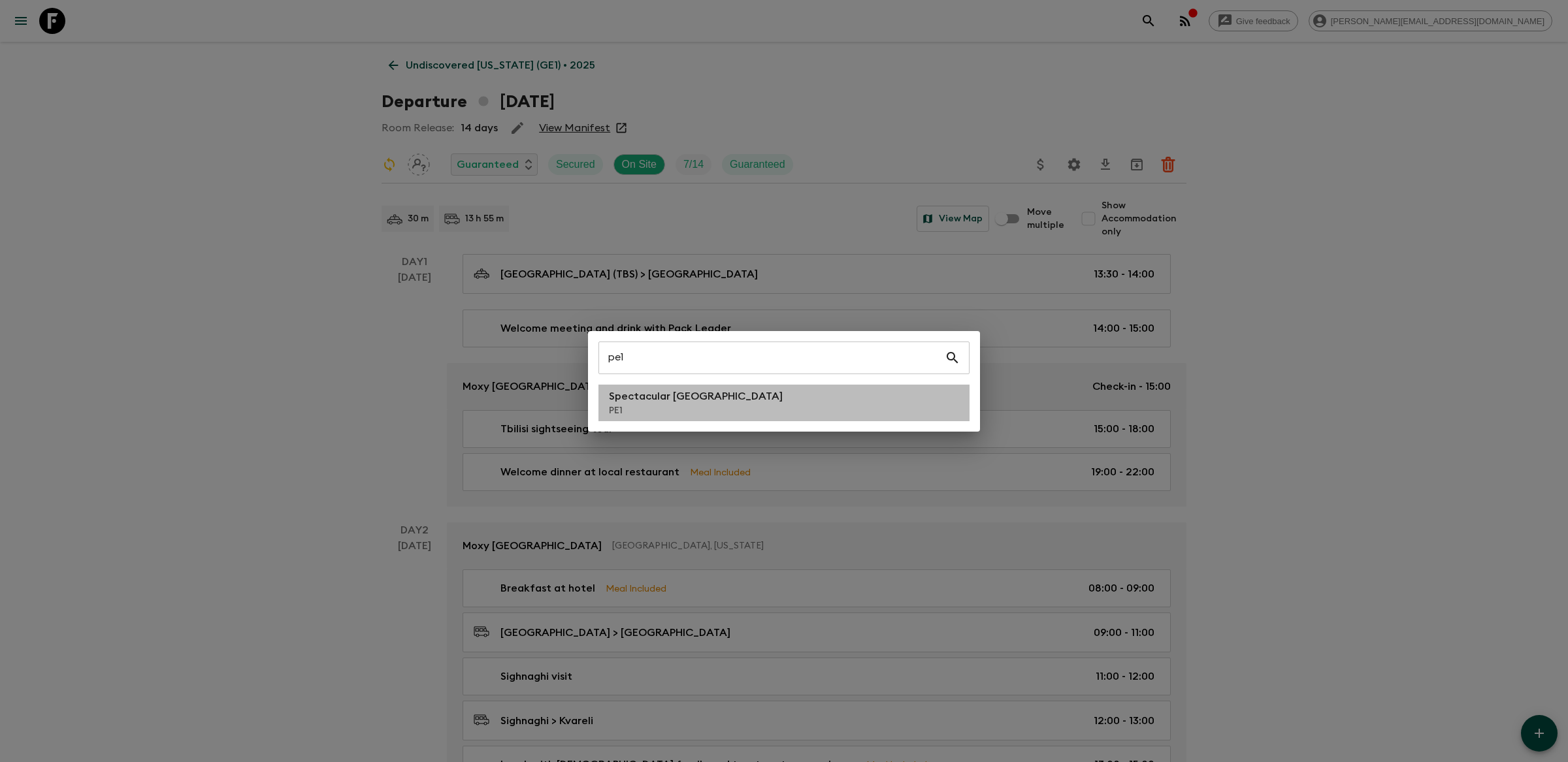
click at [755, 415] on li "Spectacular Peru PE1" at bounding box center [784, 403] width 371 height 37
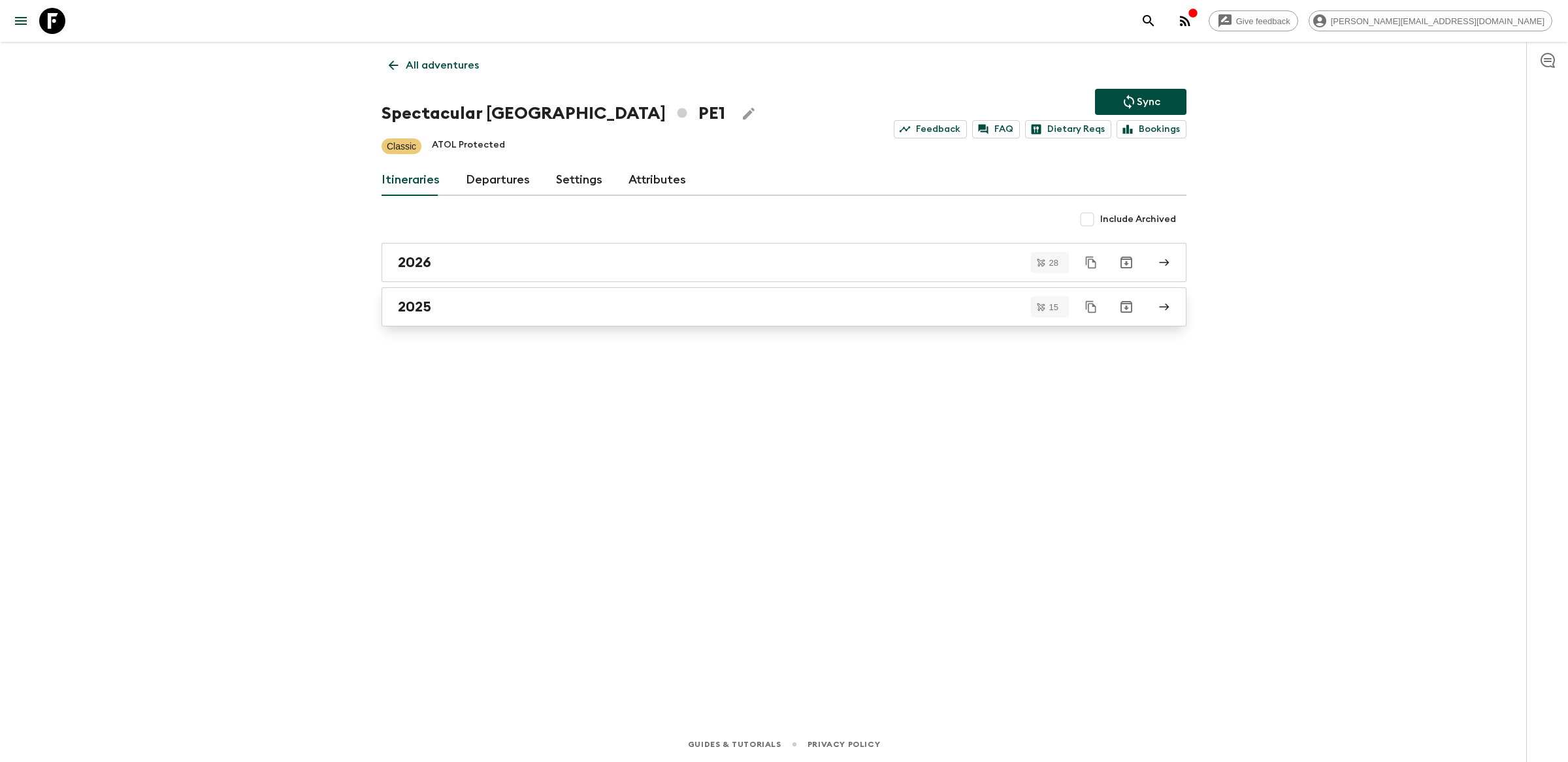
click at [670, 307] on div "2025" at bounding box center [771, 307] width 747 height 17
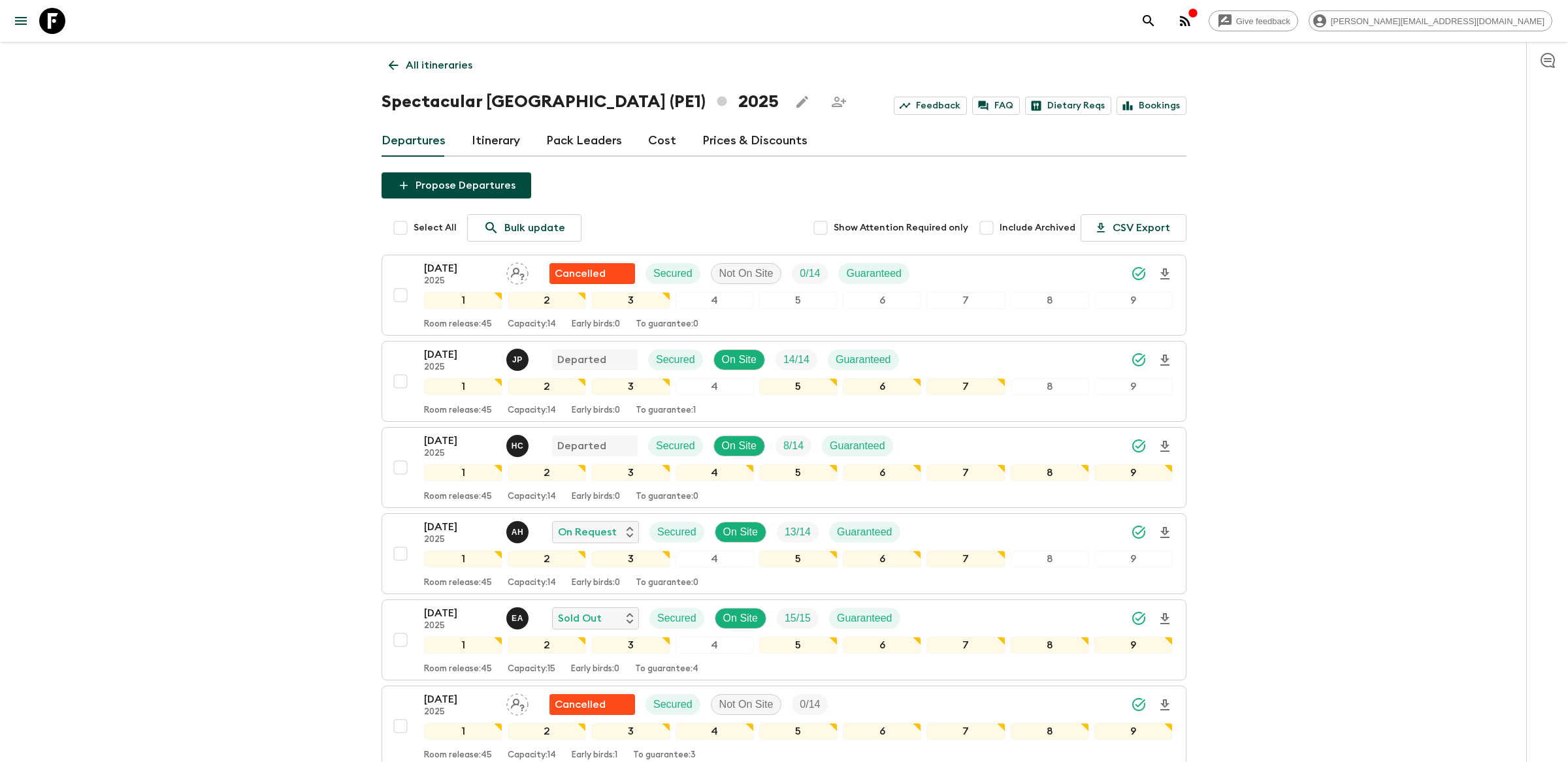
click at [411, 63] on p "All itineraries" at bounding box center [439, 65] width 66 height 15
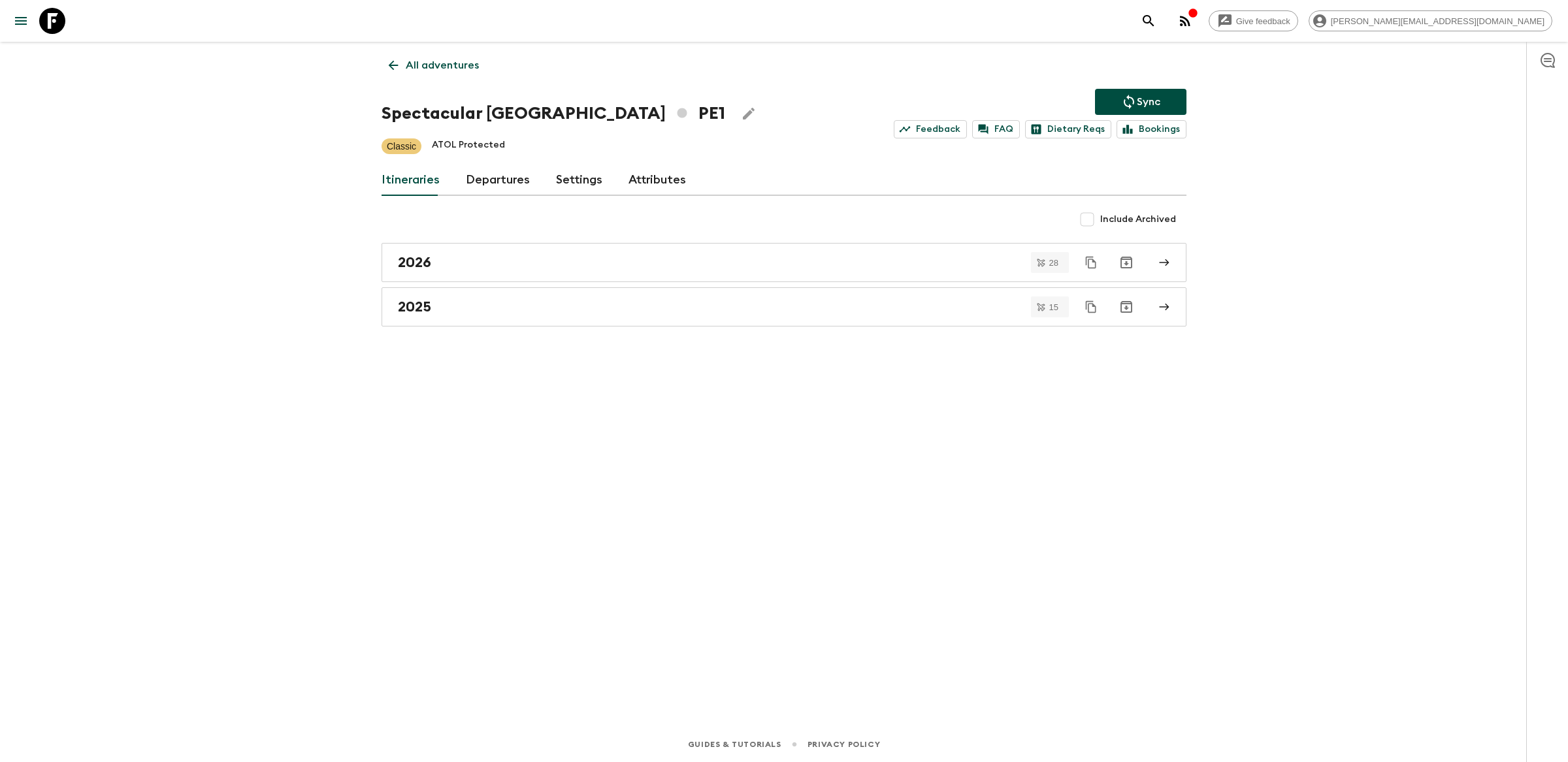
click at [488, 186] on link "Departures" at bounding box center [497, 180] width 64 height 32
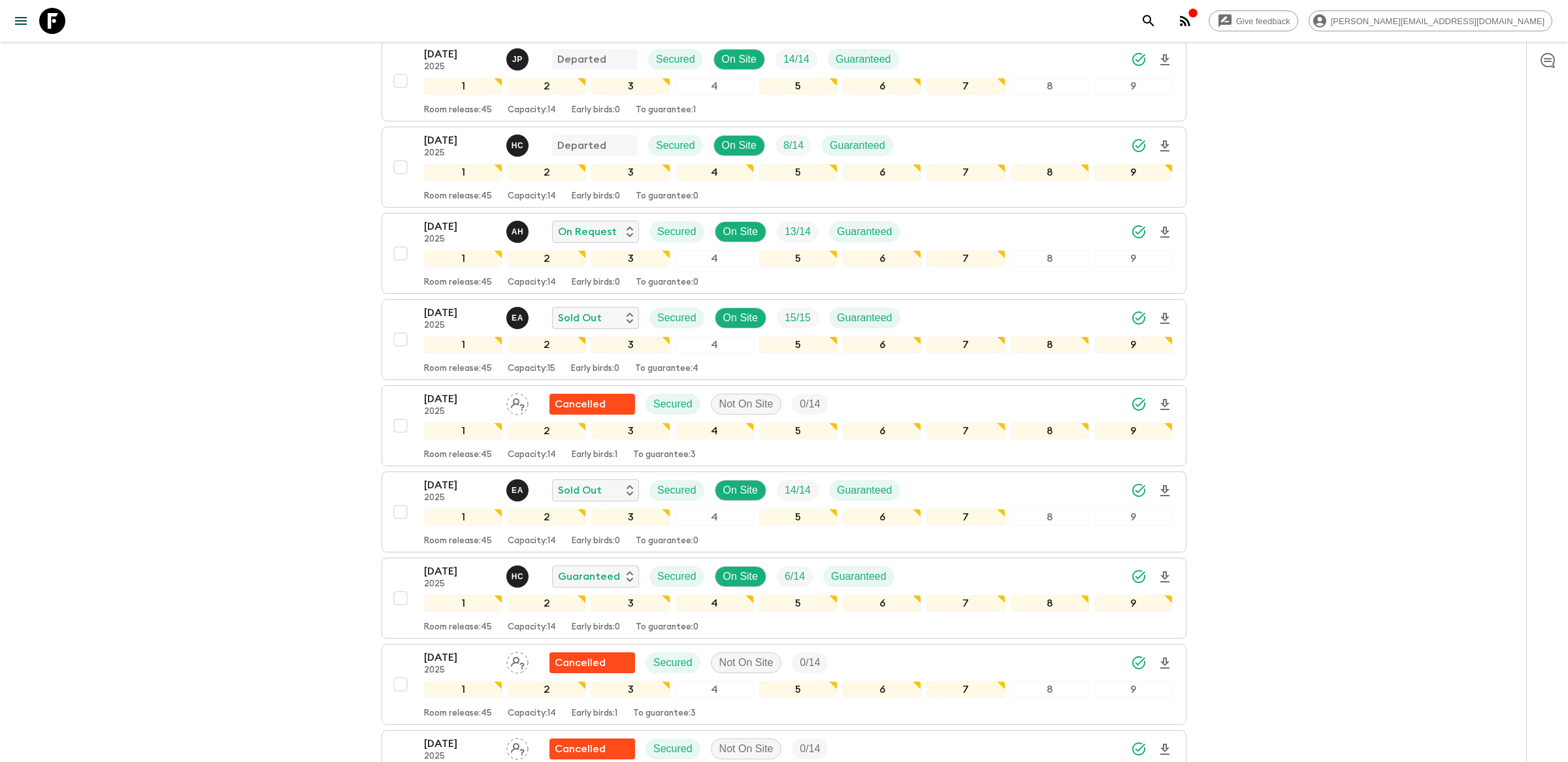
scroll to position [341, 0]
click at [1162, 13] on button "search adventures" at bounding box center [1148, 20] width 26 height 26
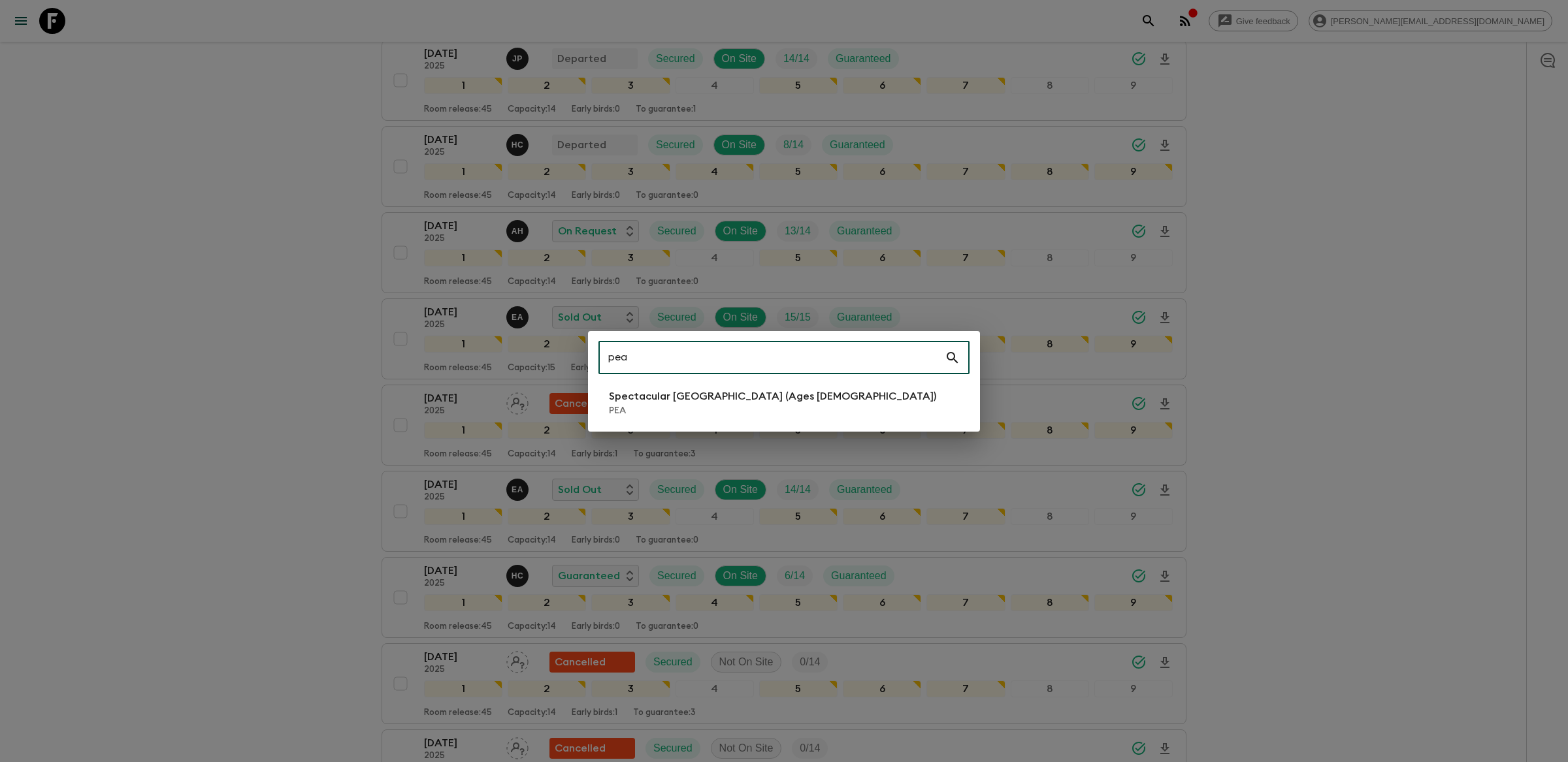
type input "pea"
click at [624, 416] on p "PEA" at bounding box center [773, 410] width 327 height 13
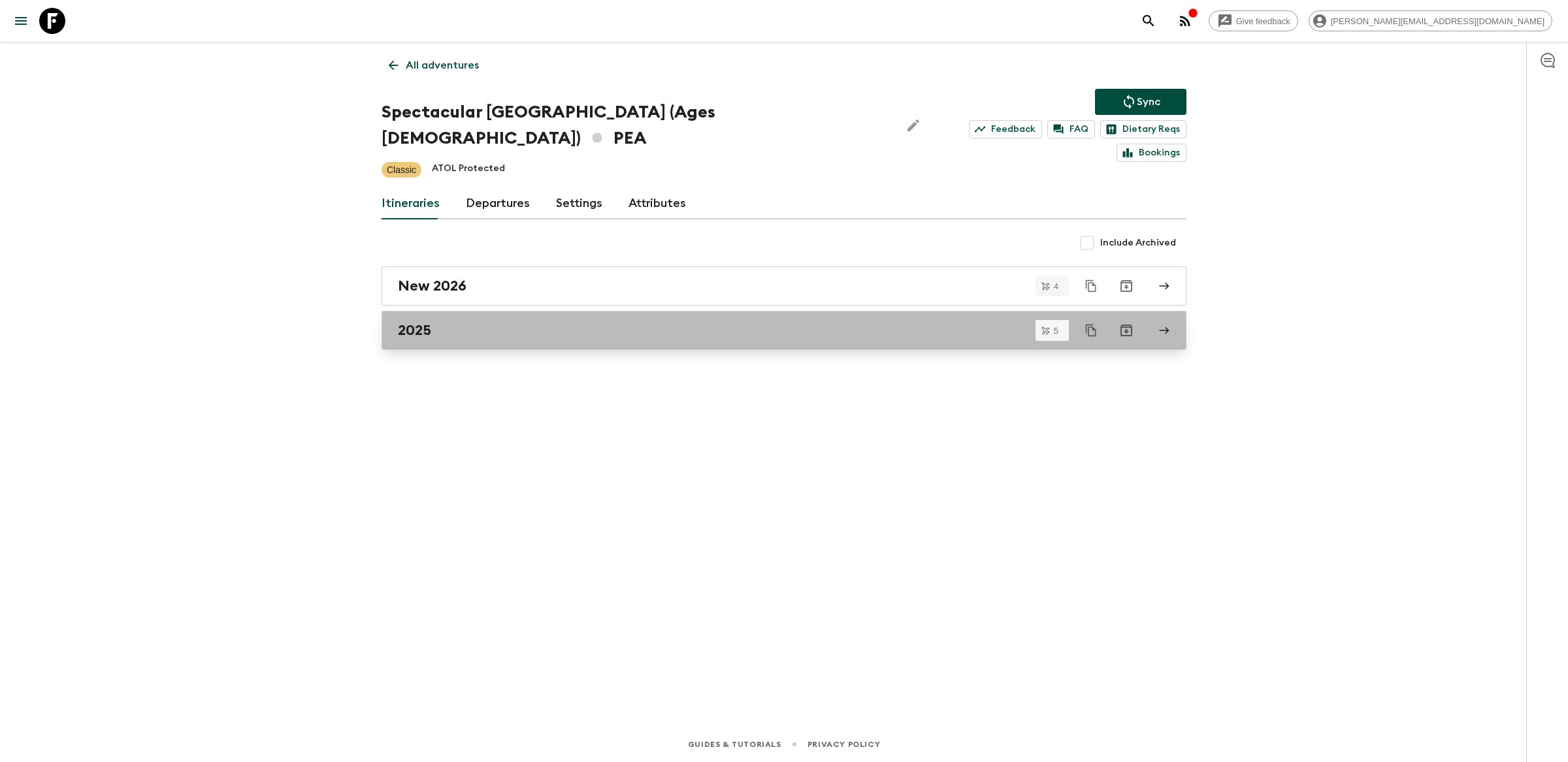
click at [623, 322] on div "2025" at bounding box center [771, 330] width 747 height 17
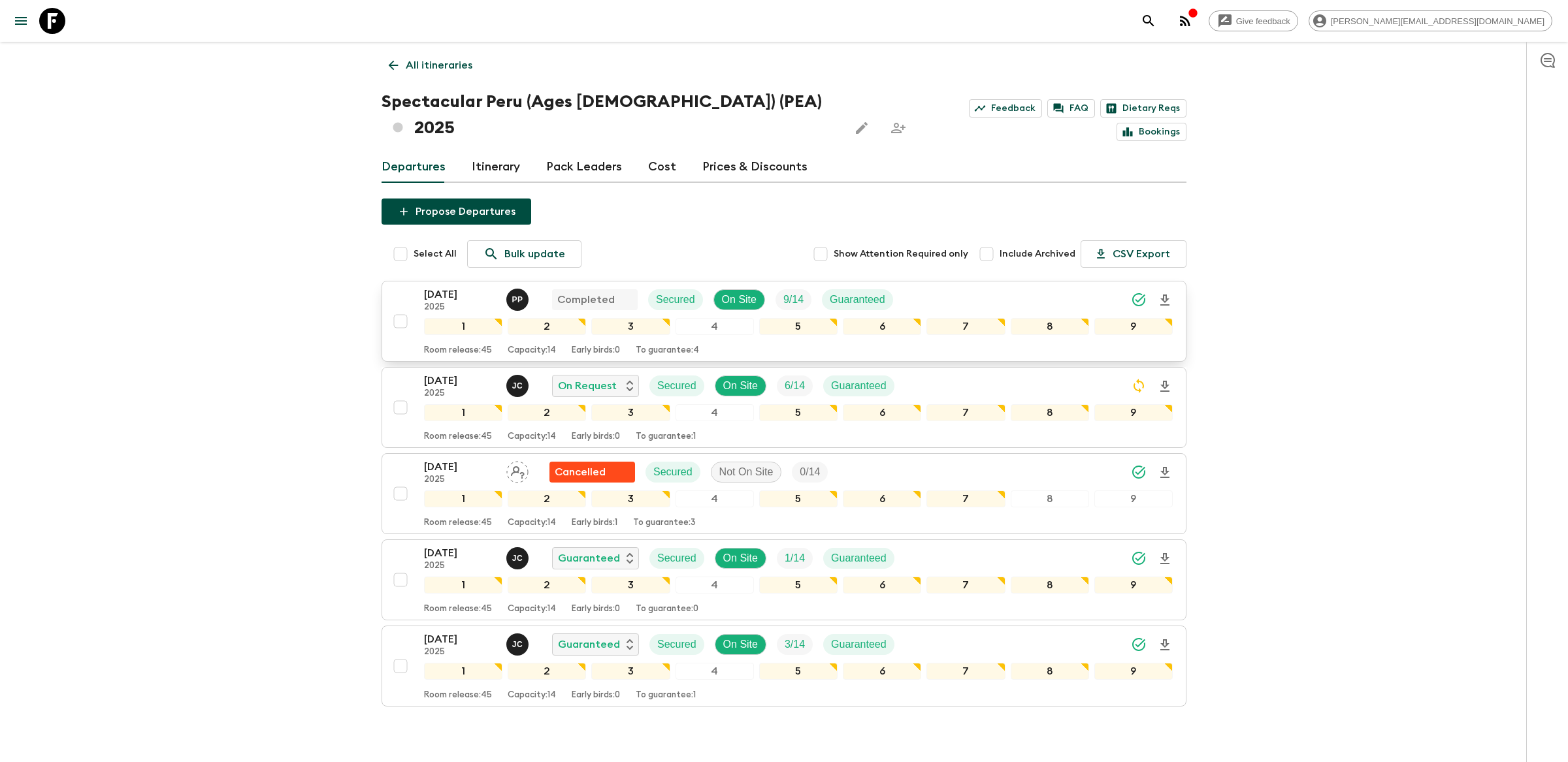
scroll to position [40, 0]
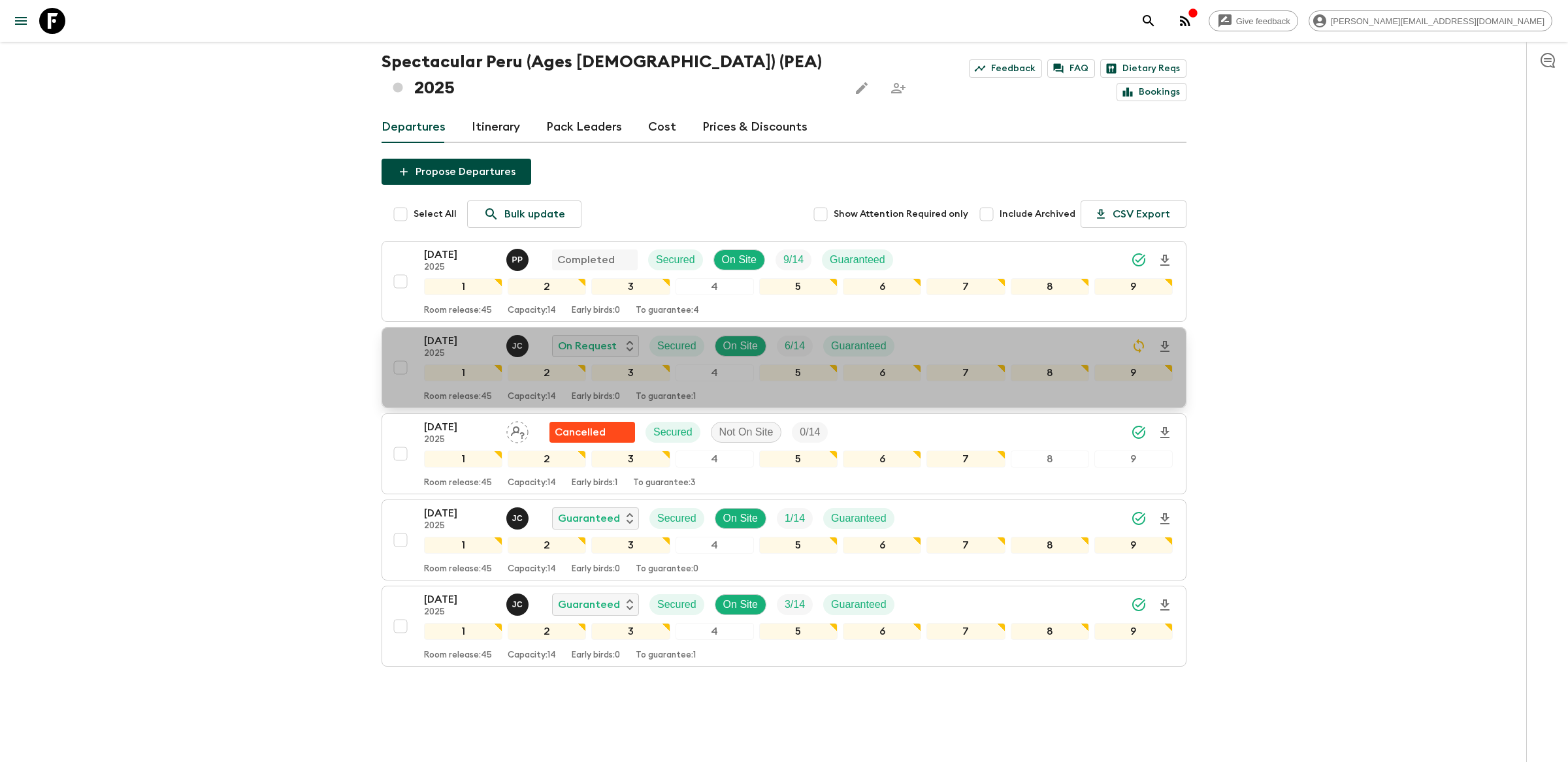
click at [1080, 333] on div "[DATE] 2025 [PERSON_NAME] On Request Secured On Site 6 / 14 Guaranteed" at bounding box center [798, 346] width 749 height 26
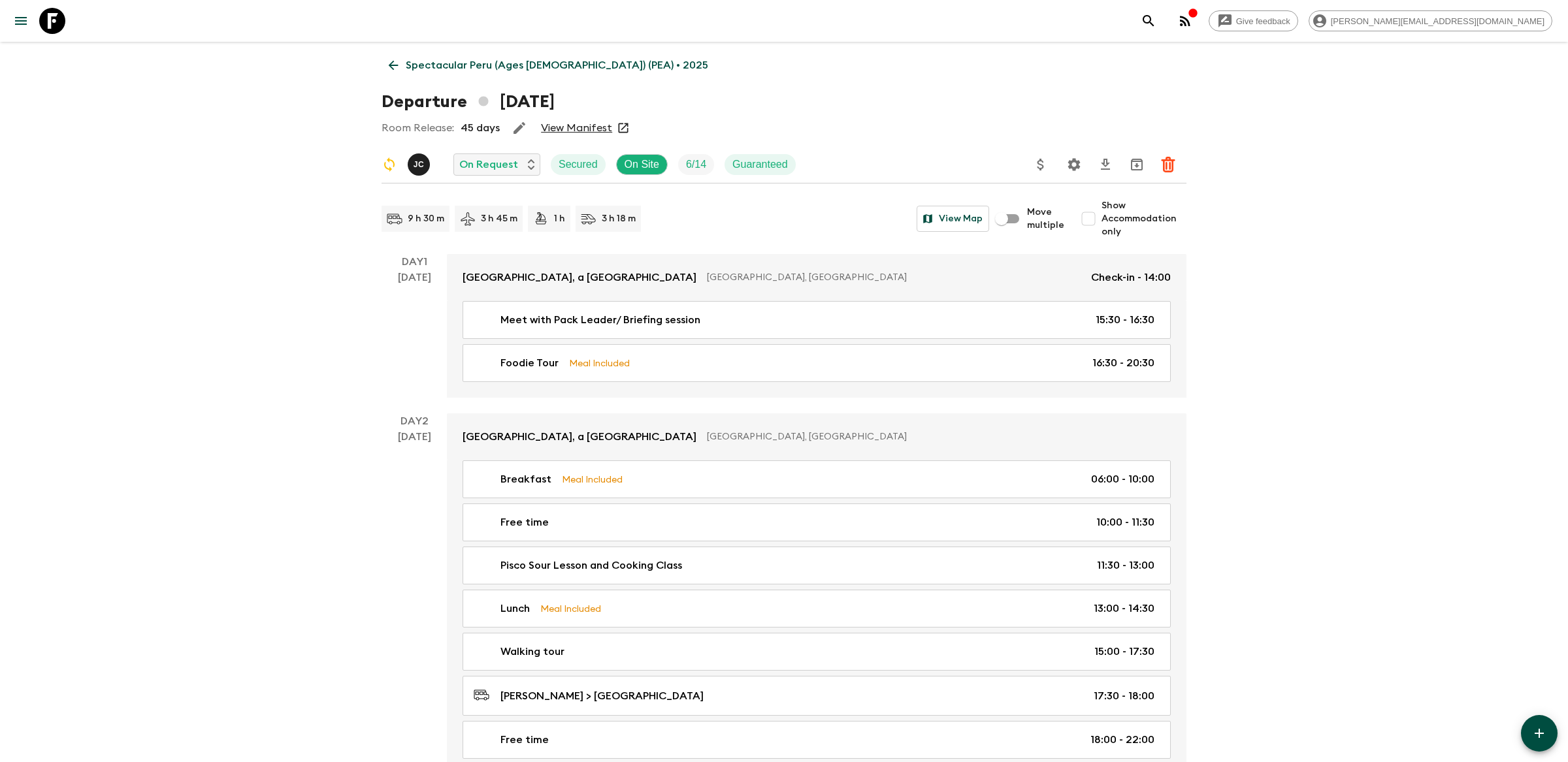
click at [1065, 175] on button "Settings" at bounding box center [1073, 164] width 26 height 26
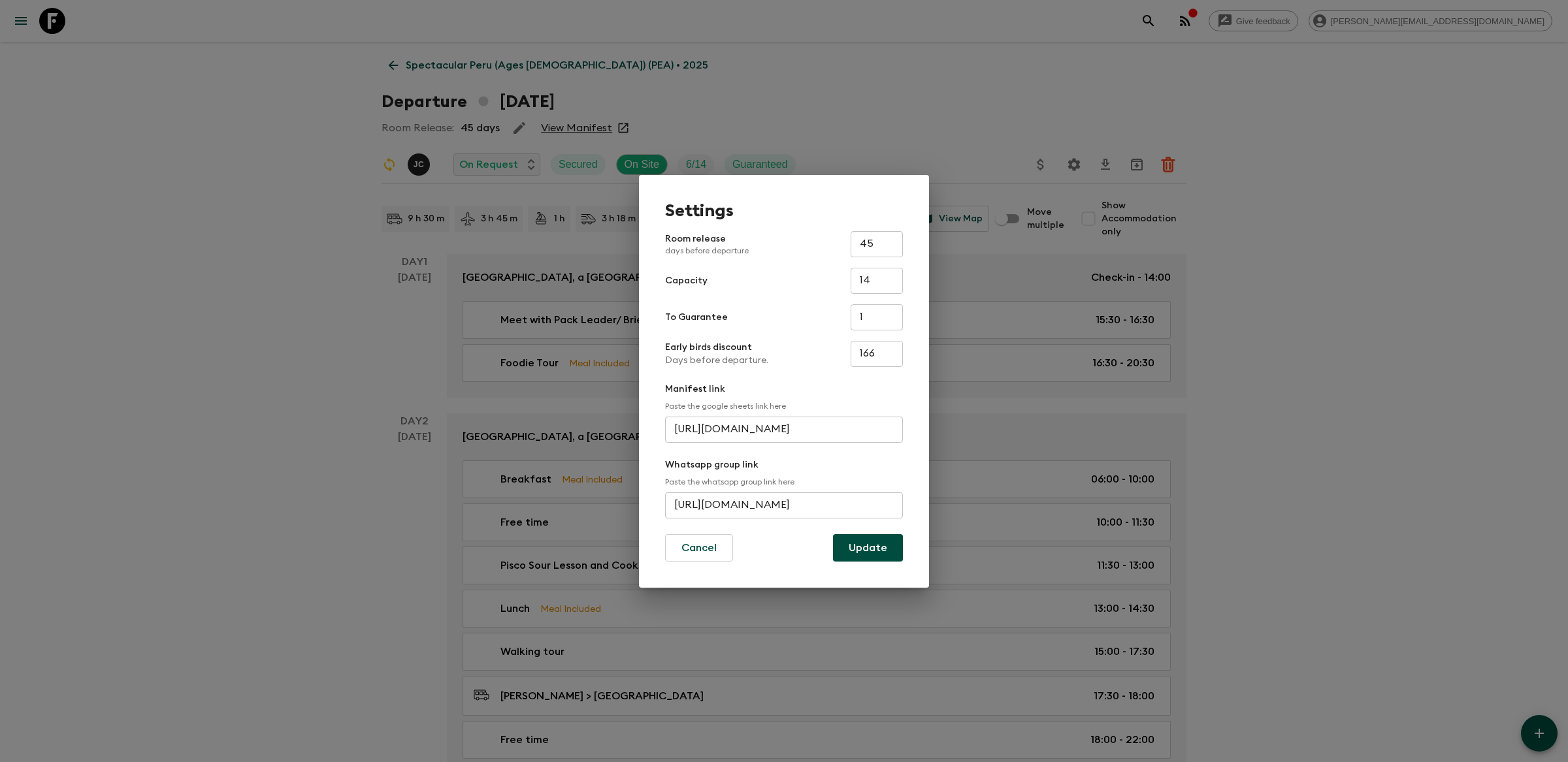
click at [792, 505] on input "[URL][DOMAIN_NAME]" at bounding box center [784, 505] width 238 height 26
paste input "C6jbypHzug1zulD0ZD"
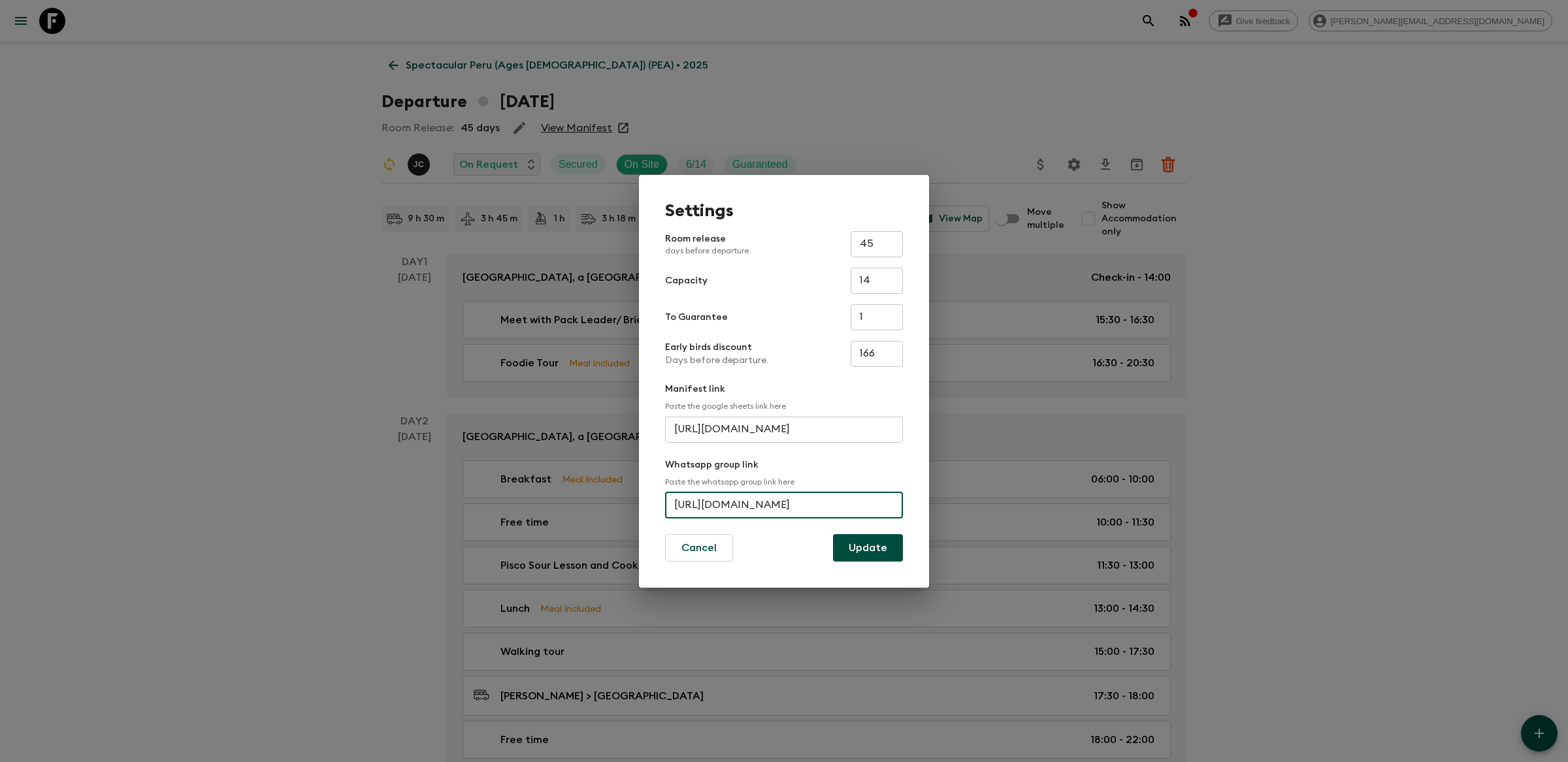
type input "[URL][DOMAIN_NAME]"
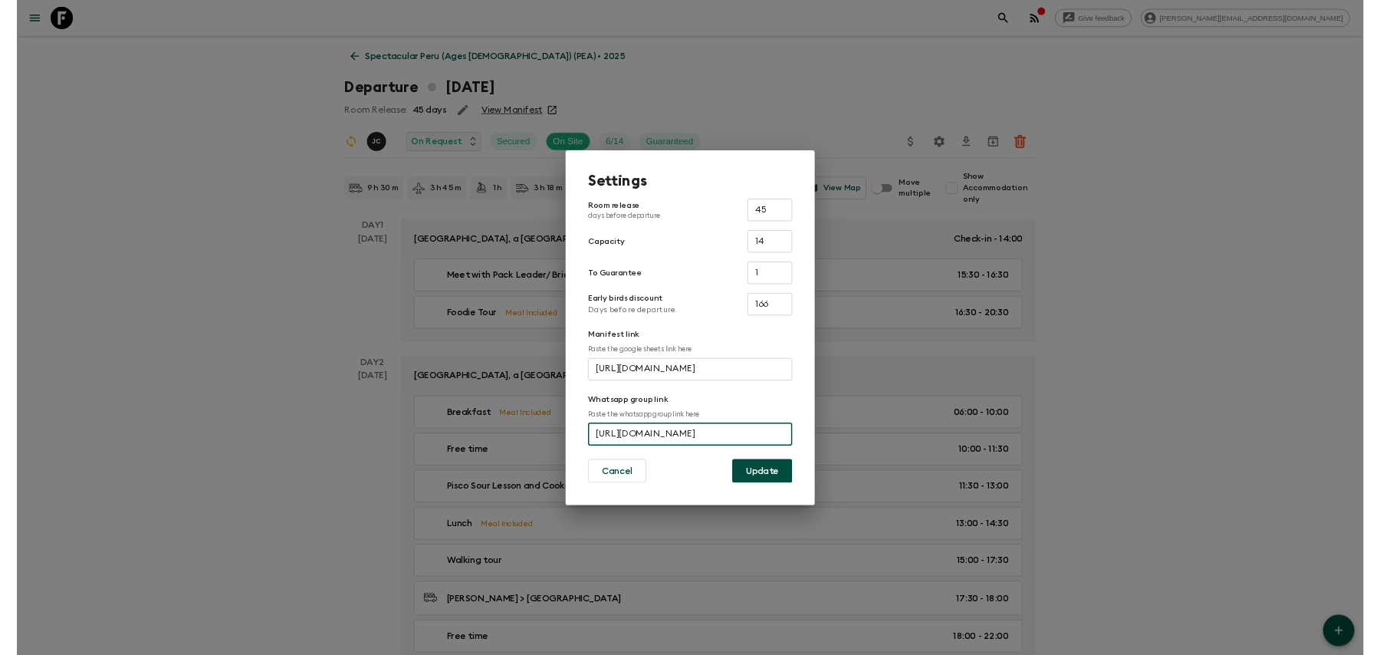
scroll to position [0, 0]
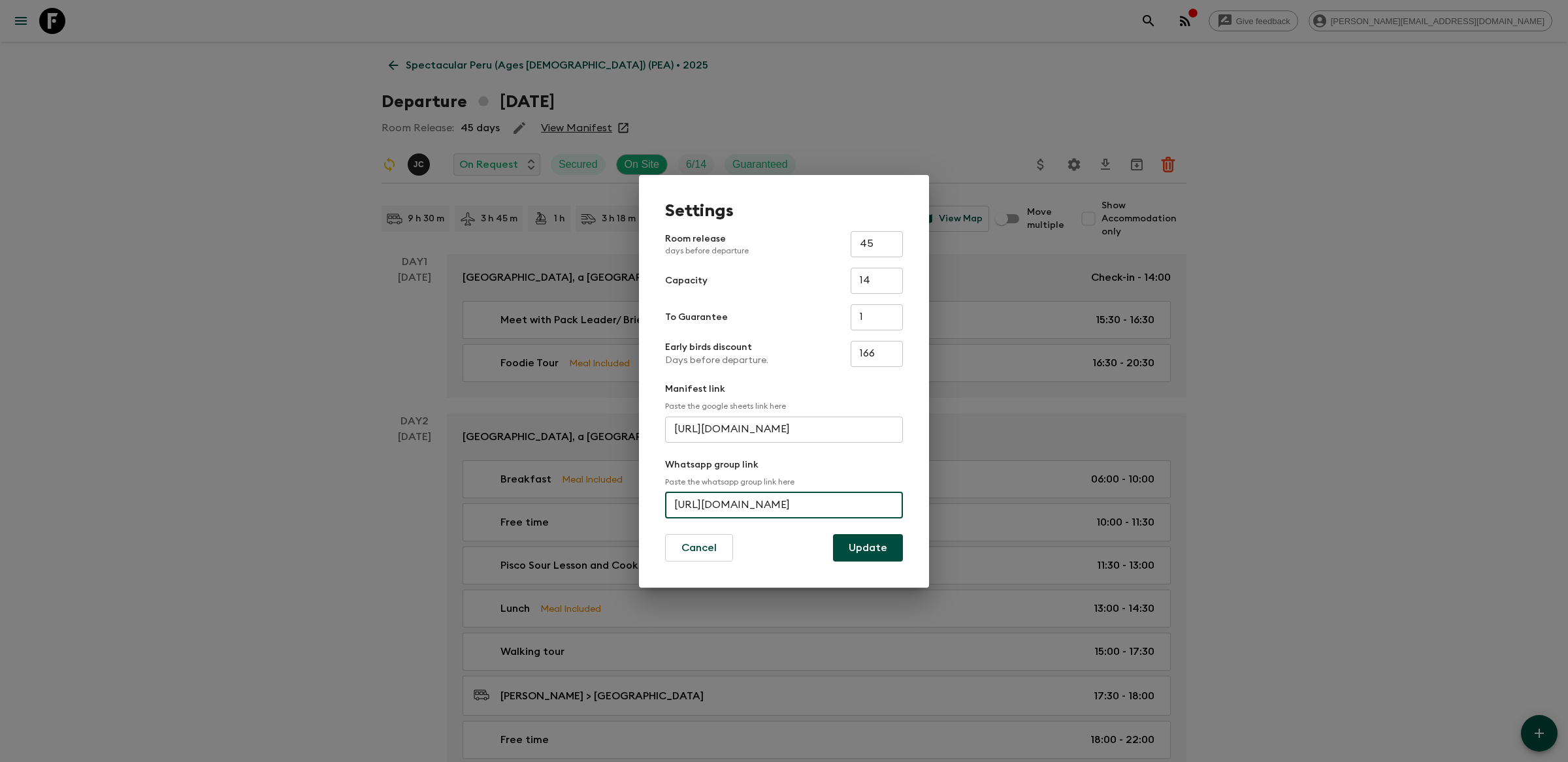
click at [885, 545] on button "Update" at bounding box center [868, 547] width 70 height 27
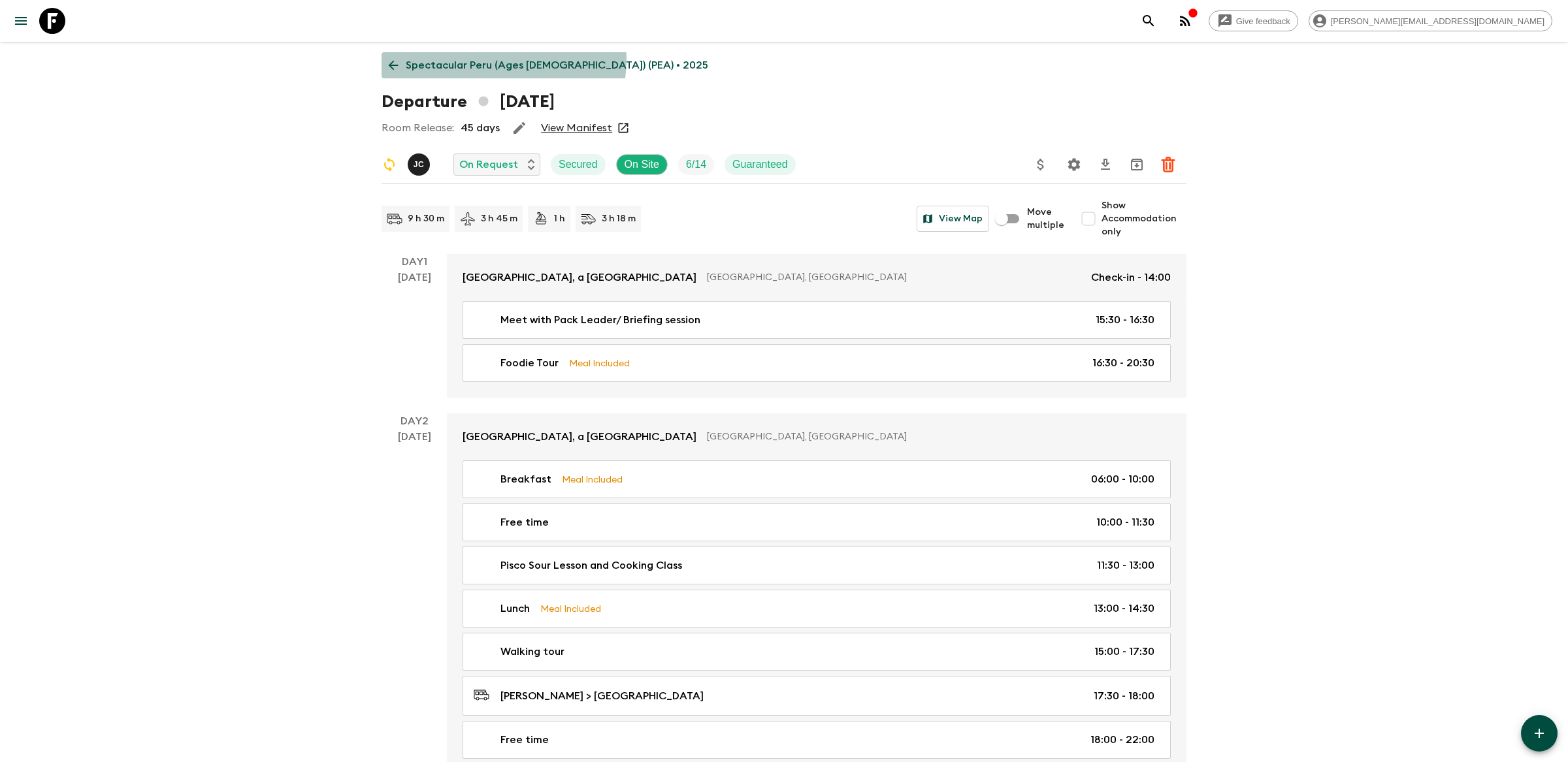
click at [503, 60] on p "Spectacular Peru (Ages [DEMOGRAPHIC_DATA]) (PEA) • 2025" at bounding box center [556, 65] width 302 height 15
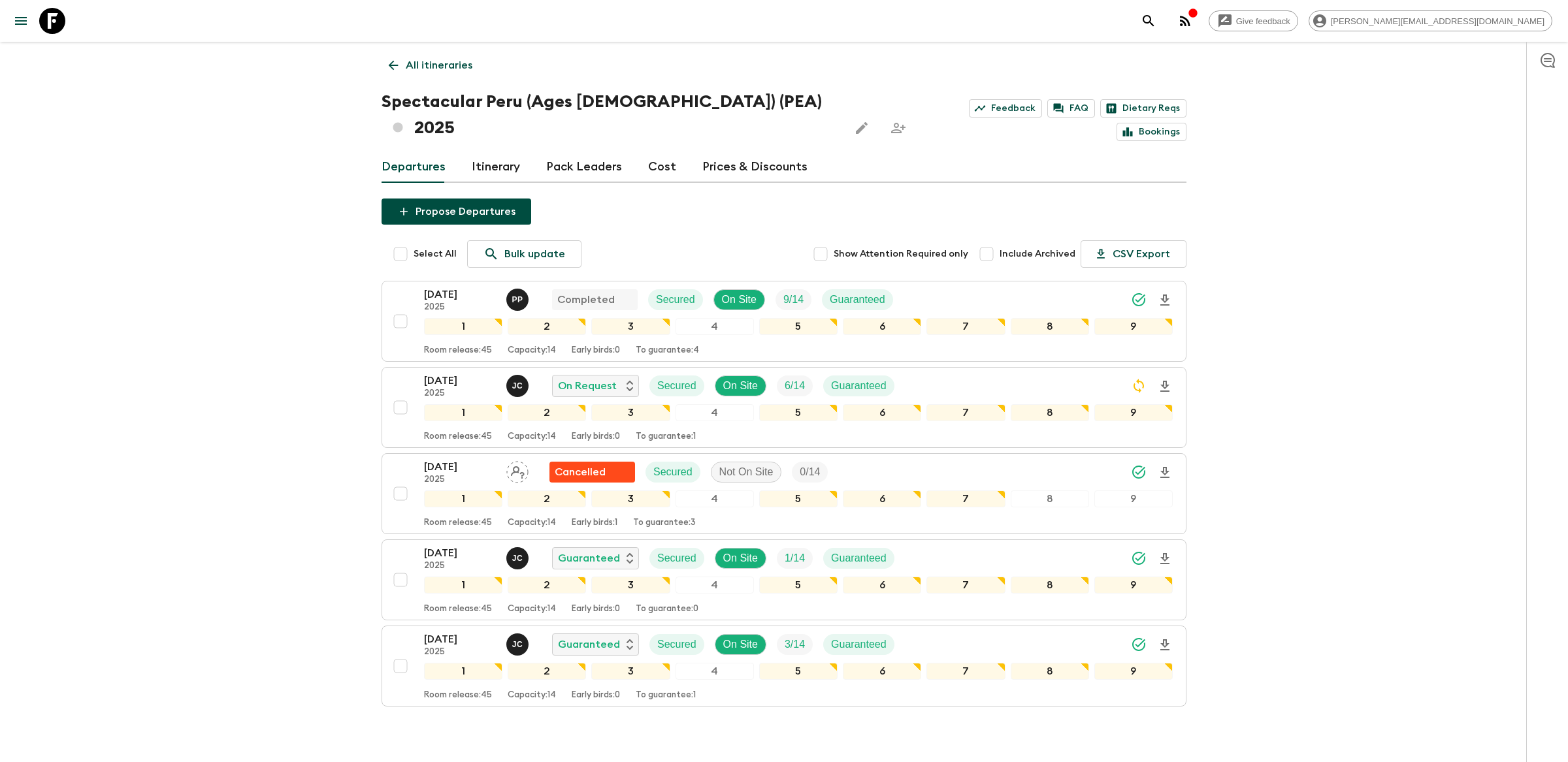
click at [468, 65] on p "All itineraries" at bounding box center [439, 65] width 66 height 15
